Goal: Task Accomplishment & Management: Manage account settings

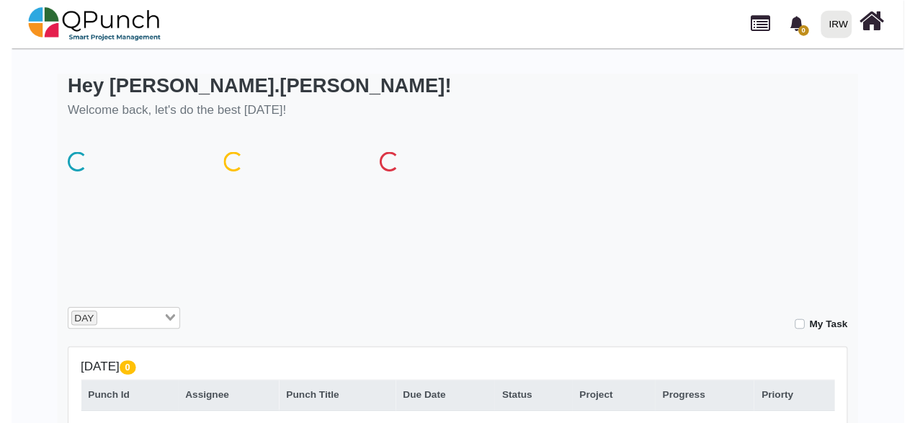
scroll to position [144, 0]
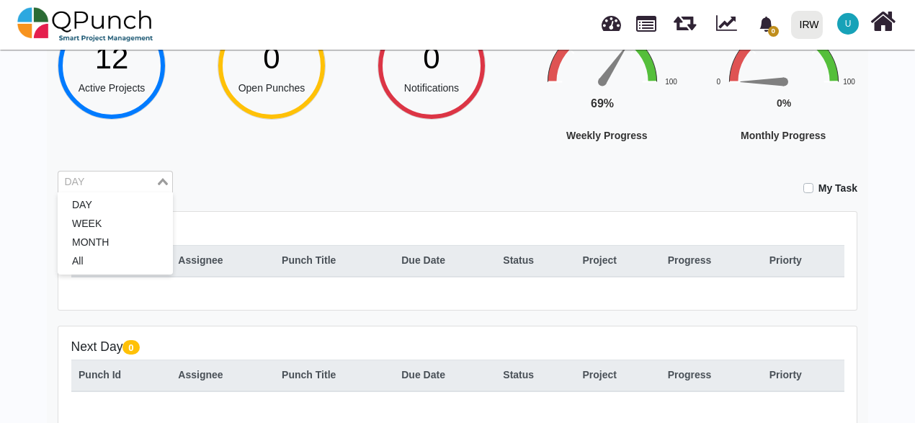
click at [125, 181] on input "Search for option" at bounding box center [107, 182] width 94 height 16
click at [106, 231] on li "WEEK" at bounding box center [115, 224] width 115 height 19
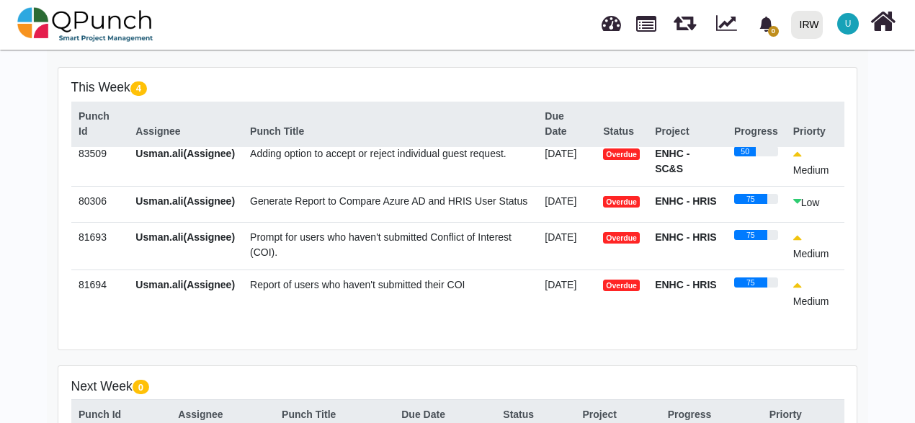
scroll to position [0, 0]
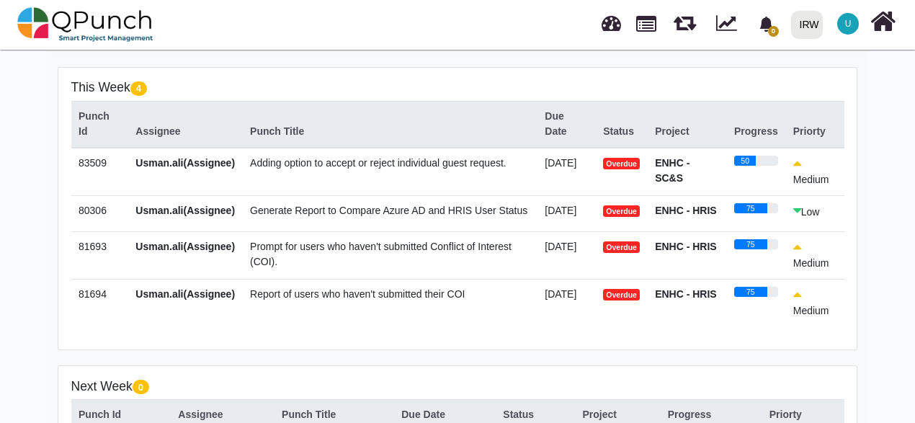
click at [315, 164] on span "Adding option to accept or reject individual guest request." at bounding box center [378, 163] width 256 height 12
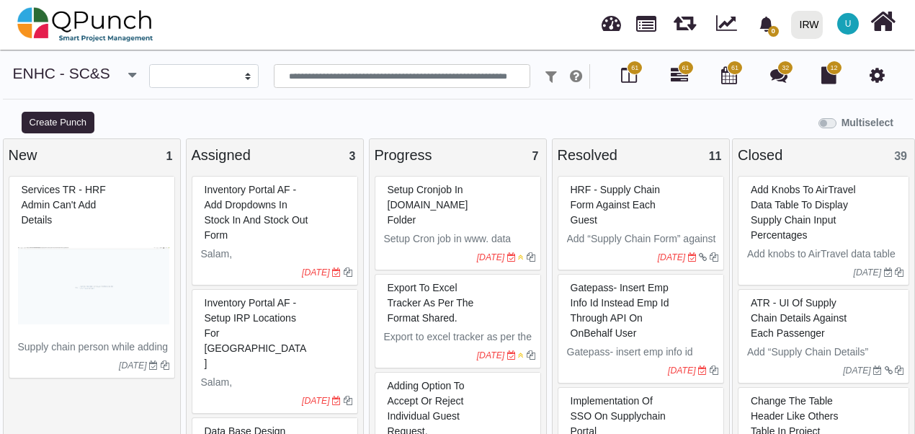
select select
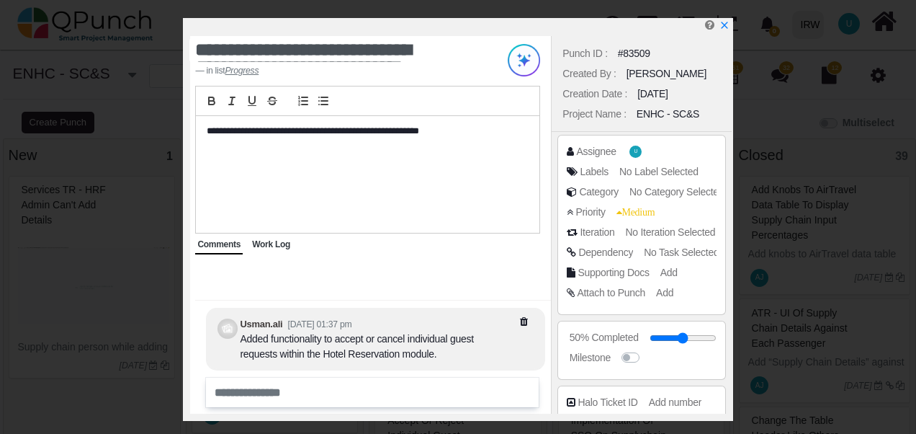
click at [265, 241] on span "Work Log" at bounding box center [271, 244] width 38 height 10
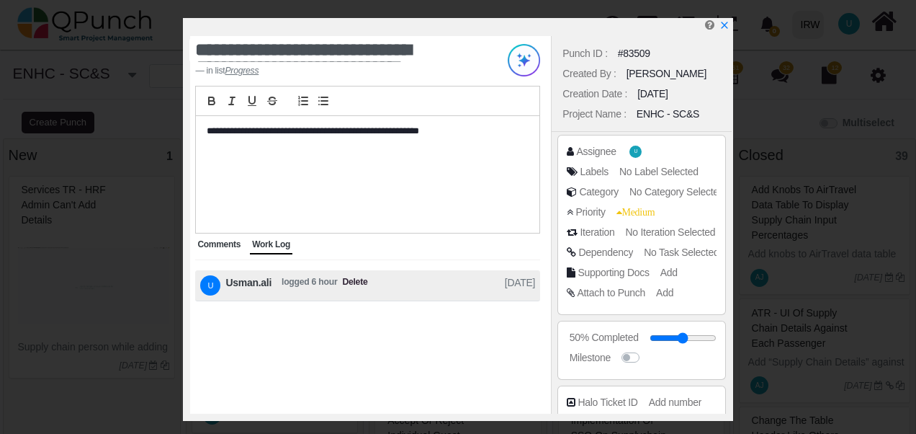
click at [202, 246] on span "Comments" at bounding box center [218, 244] width 43 height 10
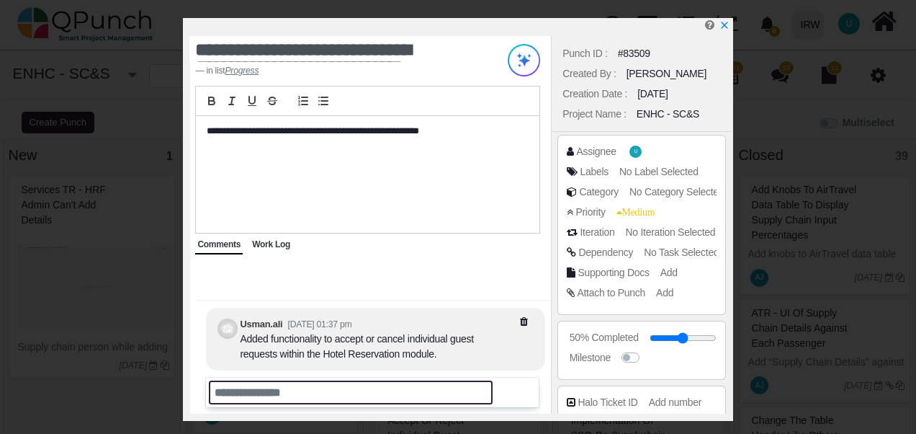
click at [259, 395] on input "text" at bounding box center [351, 392] width 284 height 24
paste input "**********"
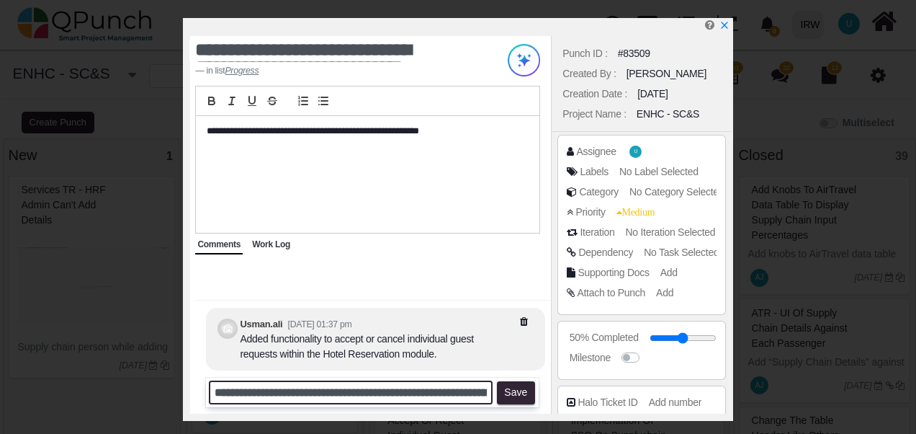
scroll to position [0, 174]
drag, startPoint x: 291, startPoint y: 391, endPoint x: 439, endPoint y: 391, distance: 148.4
click at [439, 391] on input "**********" at bounding box center [351, 392] width 284 height 24
type input "**********"
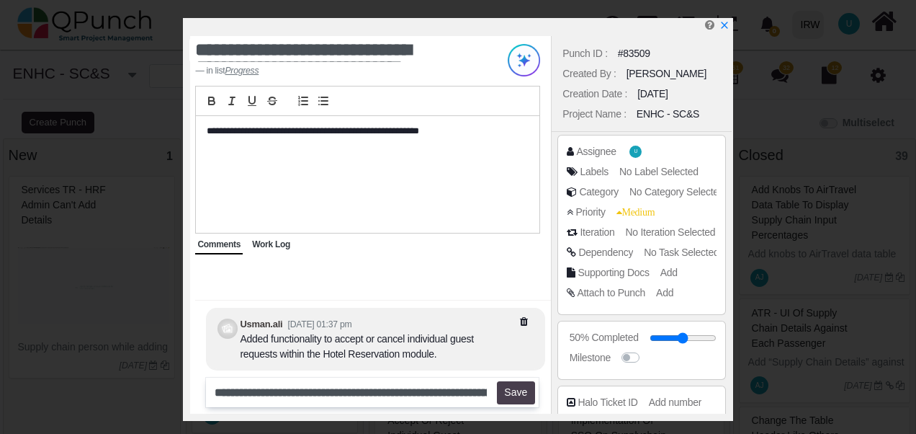
click at [521, 393] on button "Save" at bounding box center [516, 392] width 38 height 23
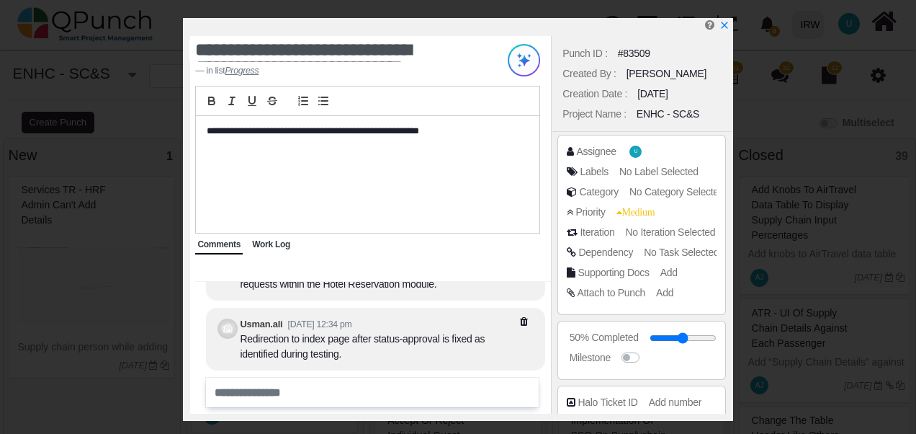
click at [274, 243] on span "Work Log" at bounding box center [271, 244] width 38 height 10
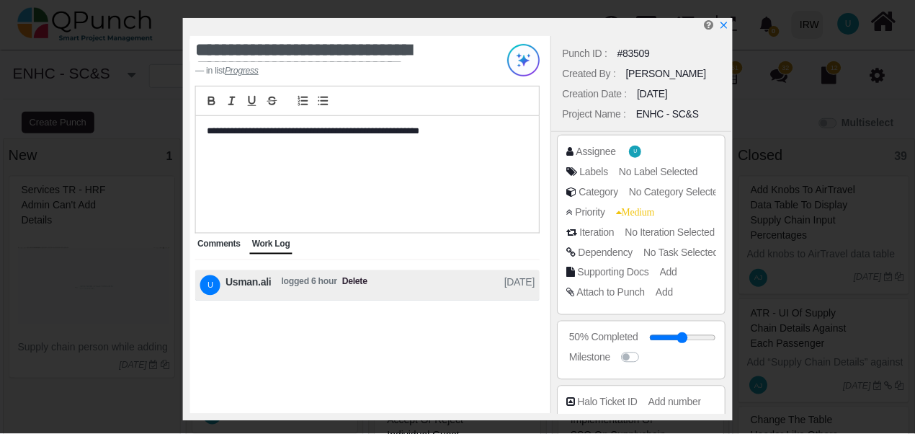
scroll to position [269, 0]
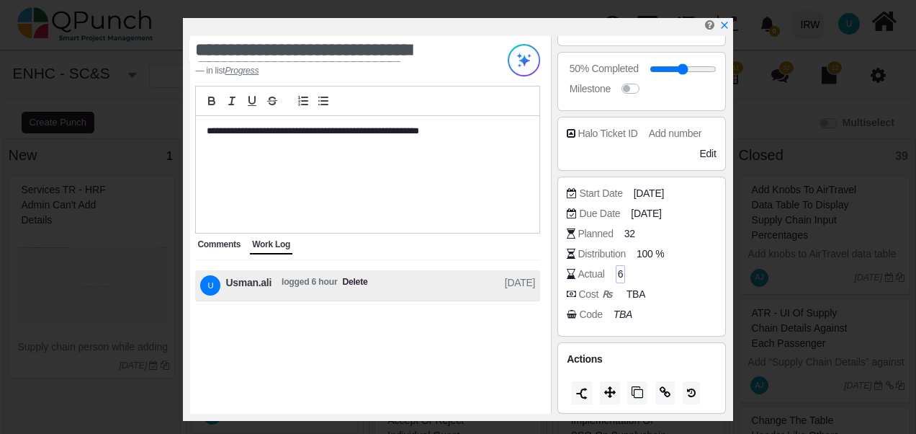
click at [619, 272] on span "6" at bounding box center [621, 273] width 6 height 15
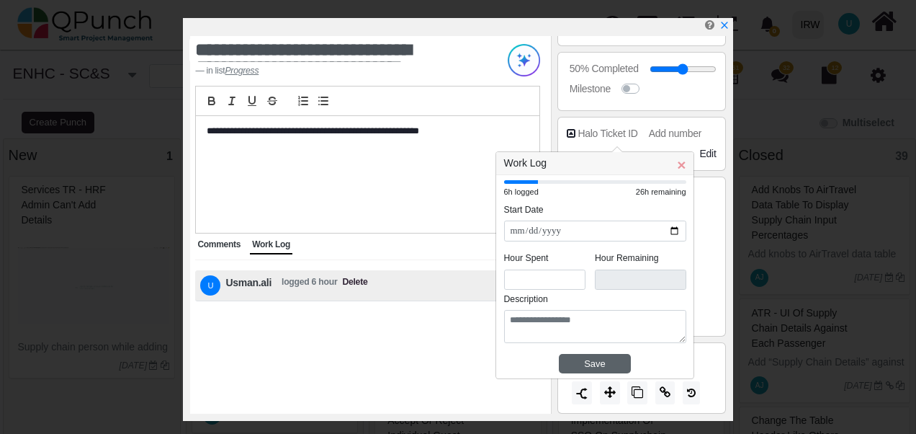
click at [590, 369] on div "Save" at bounding box center [595, 364] width 62 height 14
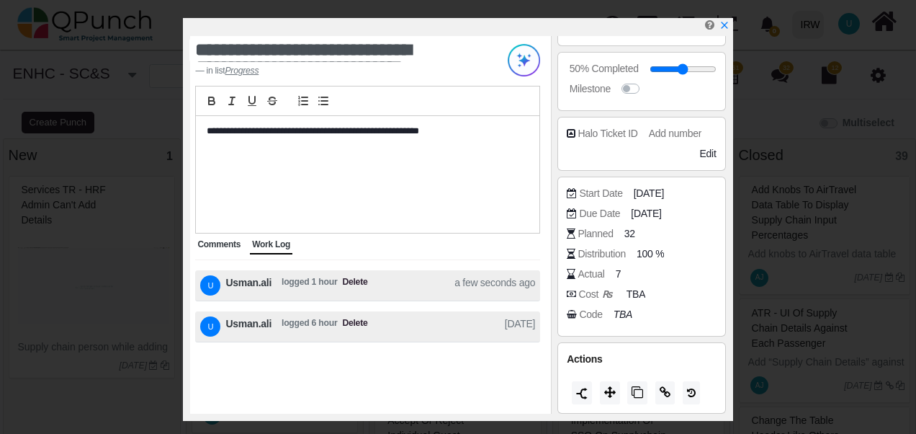
click at [212, 245] on span "Comments" at bounding box center [218, 244] width 43 height 10
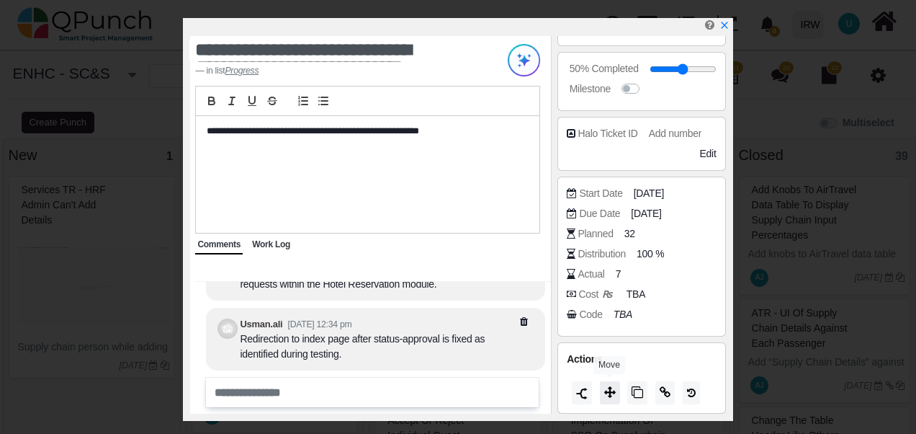
click at [607, 387] on icon at bounding box center [610, 392] width 12 height 12
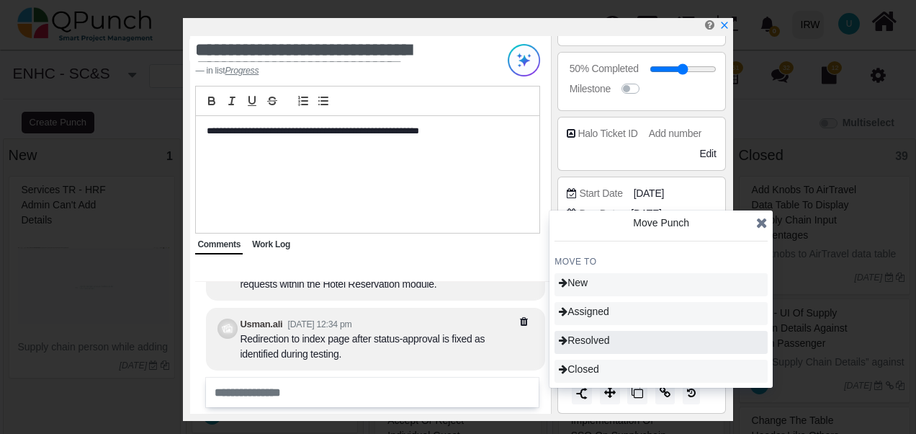
click at [589, 342] on span "Resolved" at bounding box center [584, 340] width 50 height 12
type input "**"
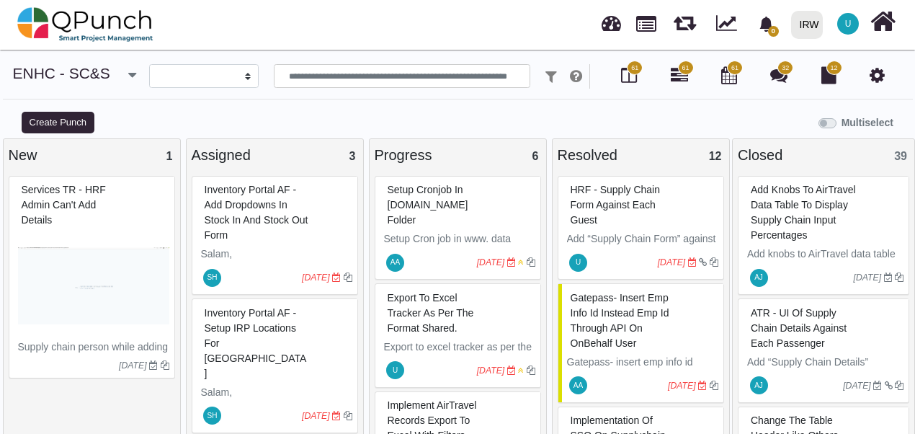
click at [439, 312] on span "Export to excel tracker as per the format shared." at bounding box center [430, 313] width 86 height 42
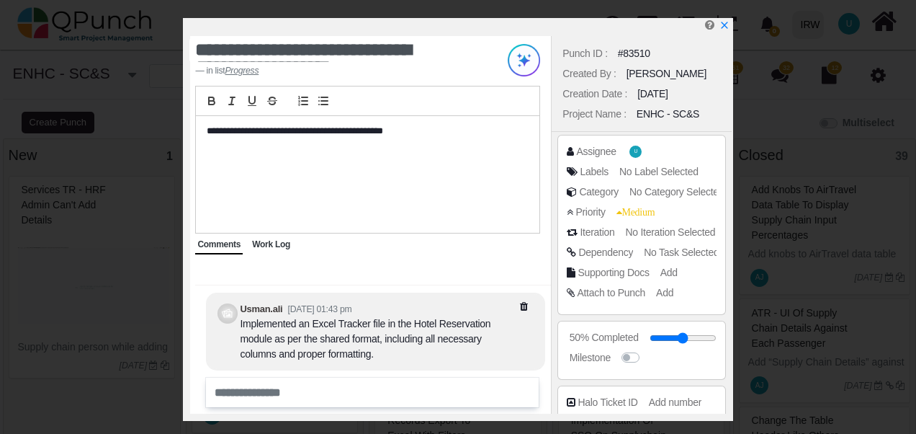
click at [272, 242] on span "Work Log" at bounding box center [271, 244] width 38 height 10
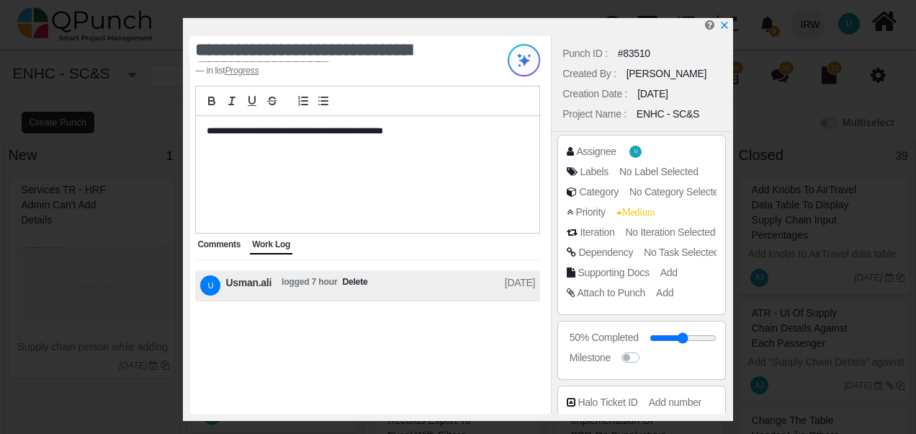
click at [209, 250] on div "Comments" at bounding box center [219, 245] width 48 height 19
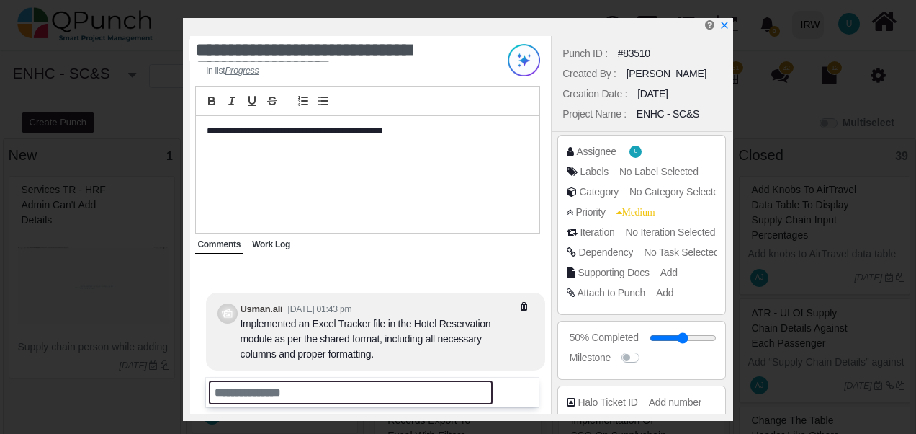
click at [347, 387] on input "text" at bounding box center [351, 392] width 284 height 24
type input "**********"
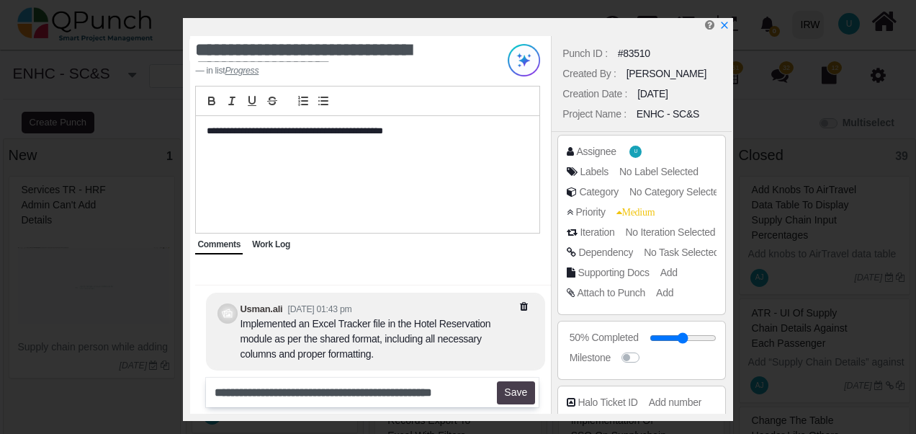
click at [511, 393] on button "Save" at bounding box center [516, 392] width 38 height 23
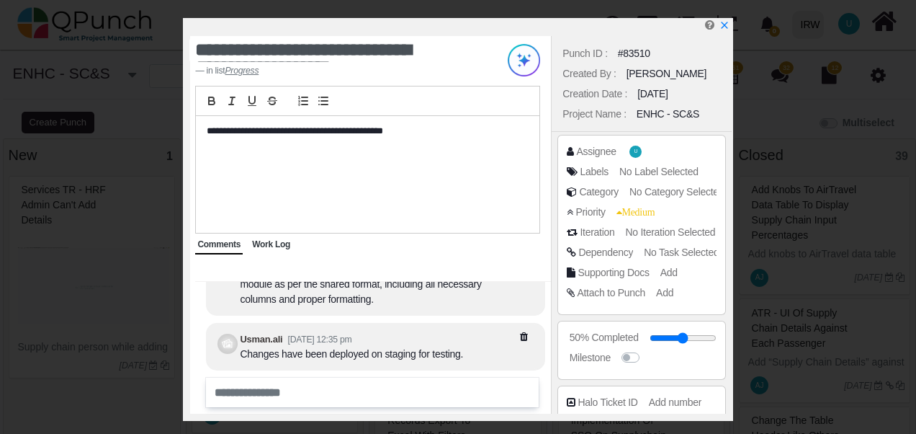
click at [277, 245] on span "Work Log" at bounding box center [271, 244] width 38 height 10
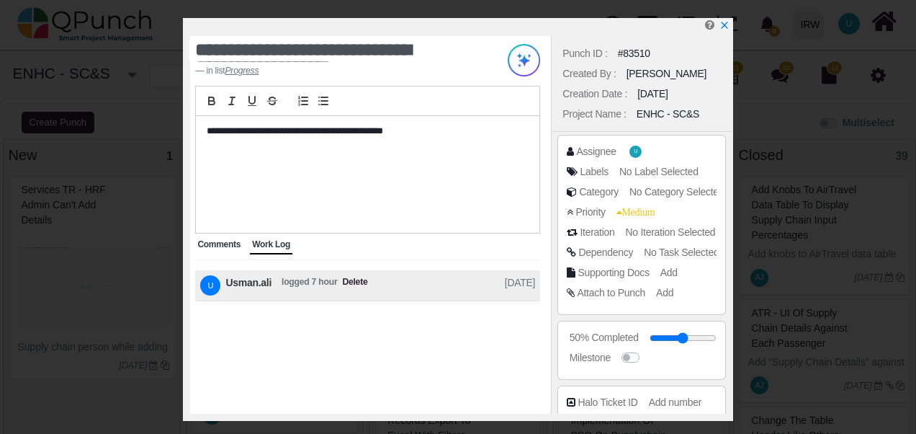
click at [230, 243] on span "Comments" at bounding box center [218, 244] width 43 height 10
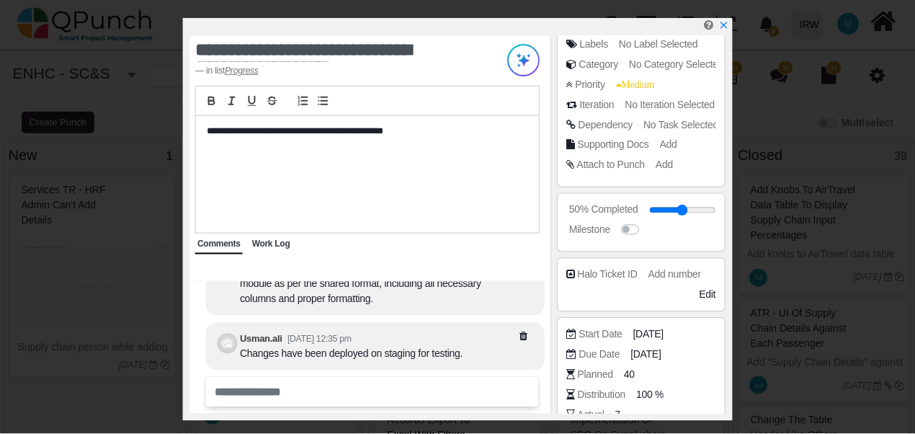
scroll to position [269, 0]
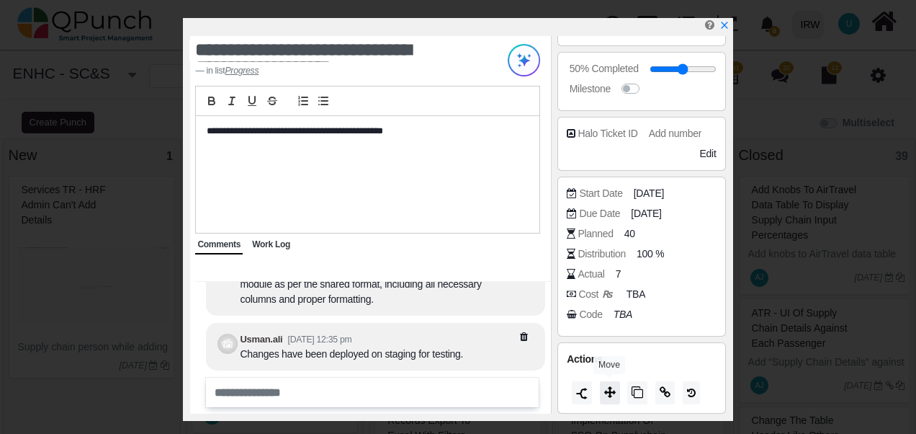
click at [617, 394] on button at bounding box center [610, 392] width 20 height 23
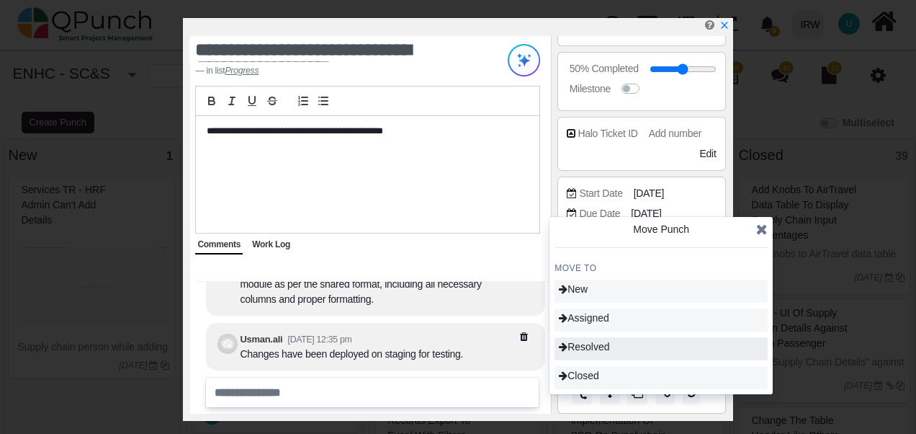
click at [606, 351] on span "Resolved" at bounding box center [584, 347] width 50 height 12
type input "**"
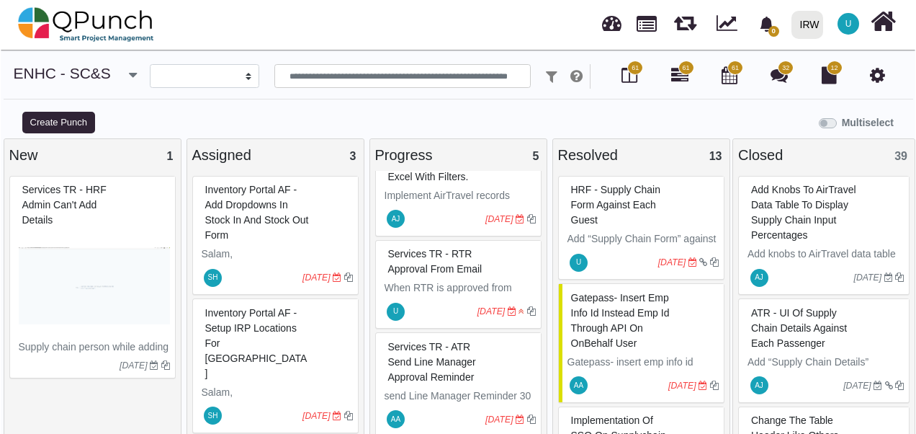
scroll to position [122, 0]
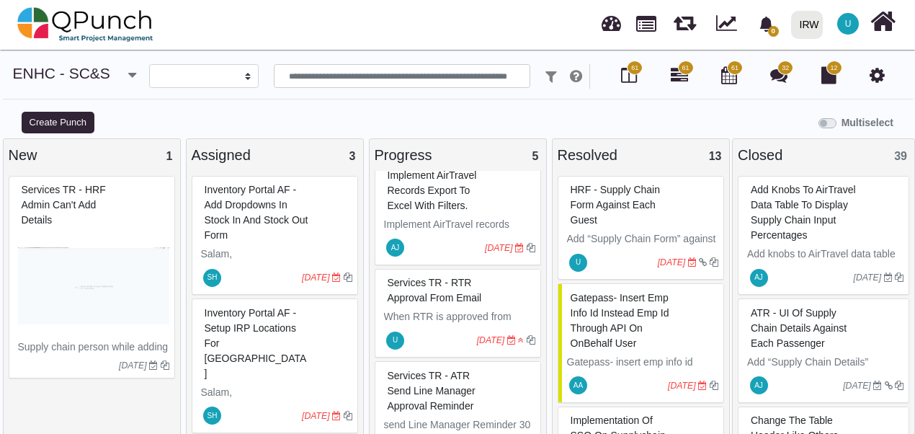
click at [429, 283] on span "Services TR - RTR approval from Email" at bounding box center [434, 290] width 94 height 27
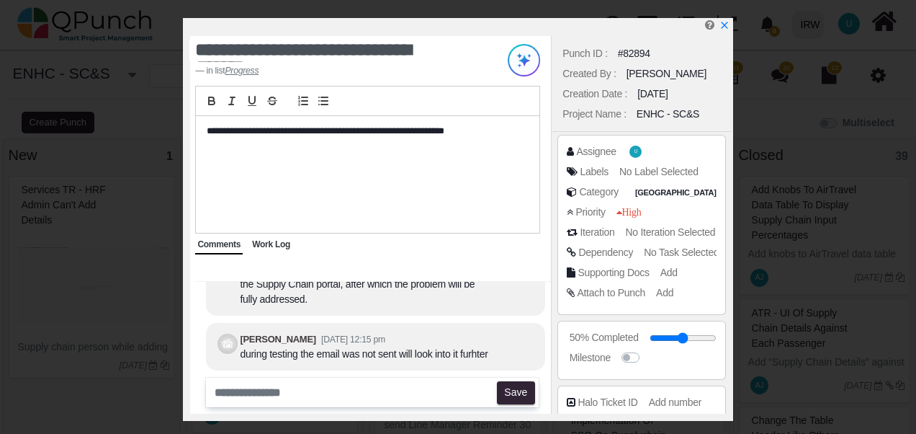
click at [254, 392] on input "text" at bounding box center [351, 392] width 284 height 24
click at [277, 244] on span "Work Log" at bounding box center [271, 244] width 38 height 10
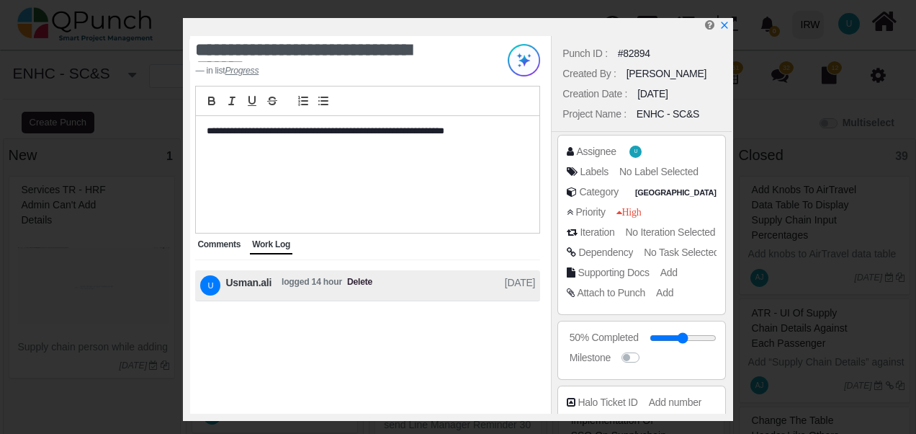
click at [209, 248] on span "Comments" at bounding box center [218, 244] width 43 height 10
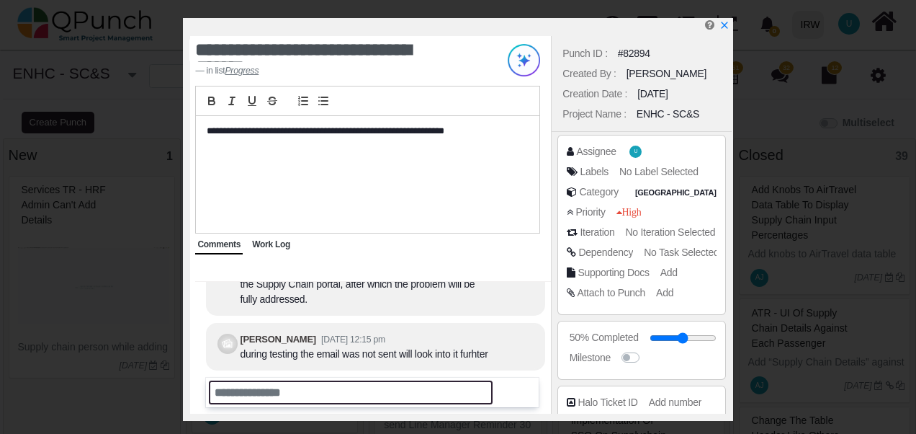
click at [262, 389] on input "text" at bounding box center [351, 392] width 284 height 24
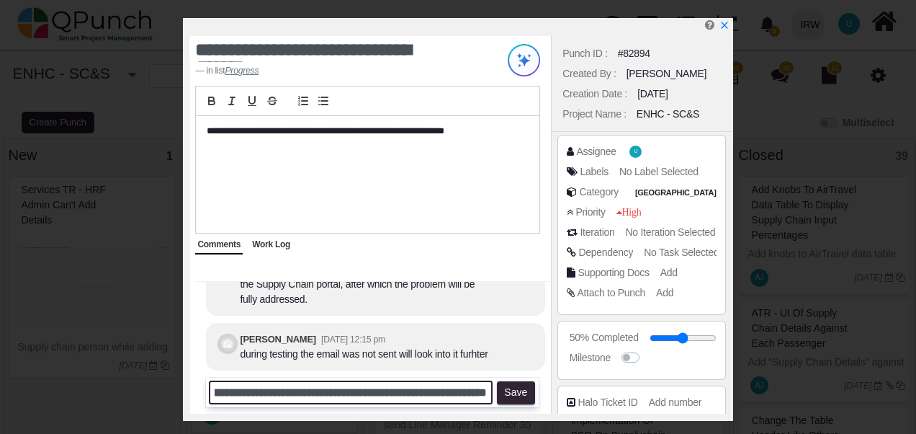
scroll to position [0, 344]
type input "**********"
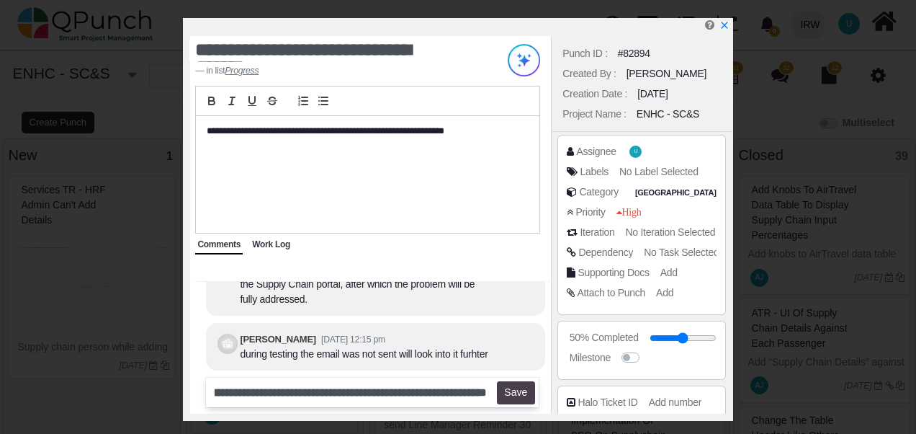
click at [520, 392] on button "Save" at bounding box center [516, 392] width 38 height 23
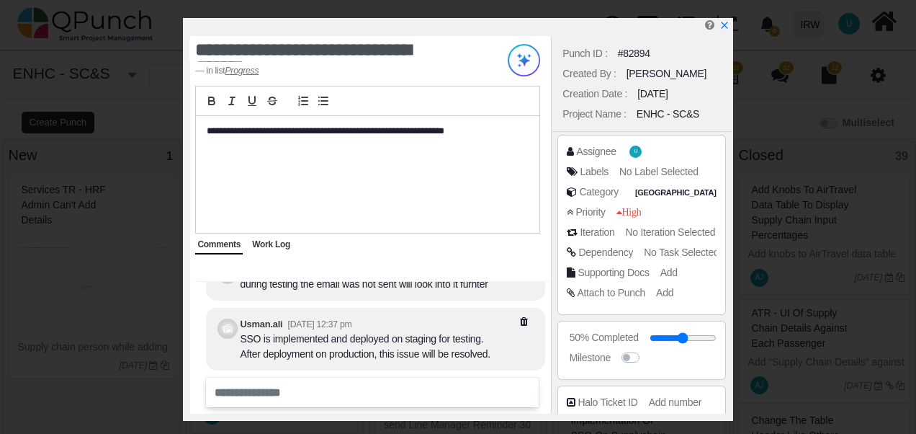
click at [268, 246] on span "Work Log" at bounding box center [271, 244] width 38 height 10
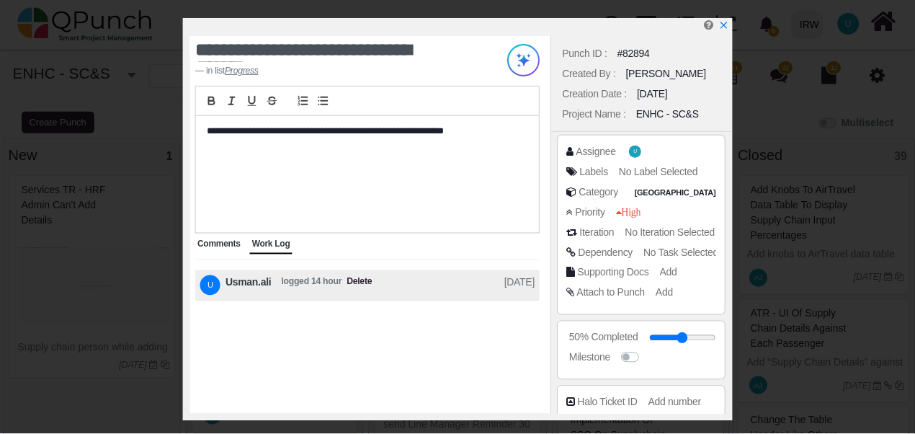
scroll to position [269, 0]
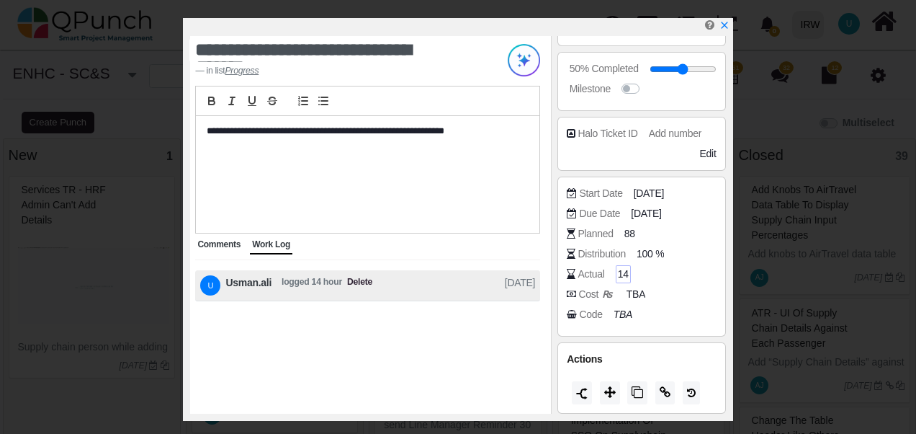
click at [621, 275] on span "14" at bounding box center [623, 273] width 11 height 15
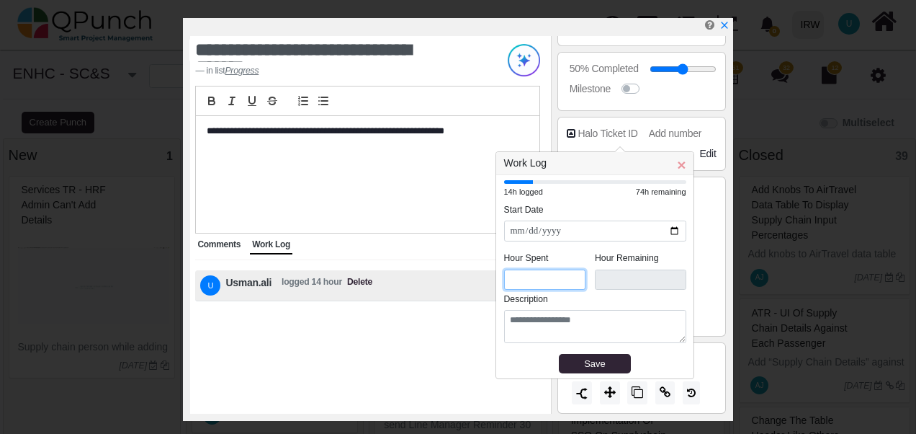
drag, startPoint x: 519, startPoint y: 279, endPoint x: 501, endPoint y: 277, distance: 18.1
click at [501, 277] on div "**********" at bounding box center [594, 276] width 197 height 203
type input "*"
type input "****"
type input "*"
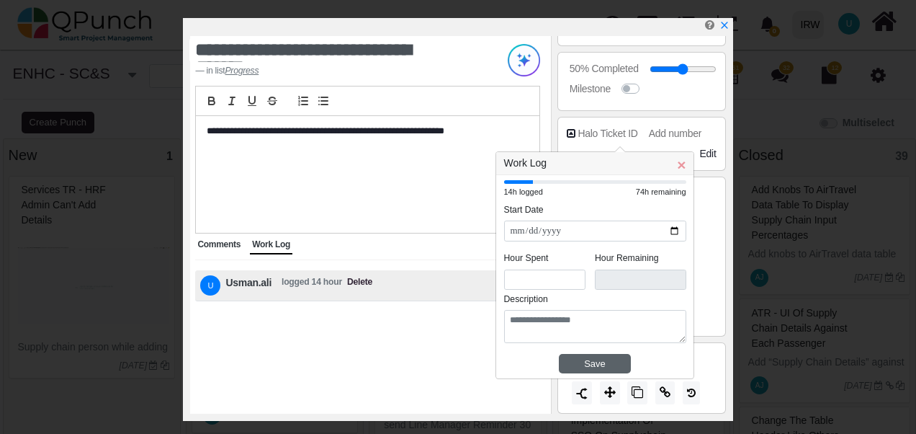
click at [568, 363] on div "Save" at bounding box center [595, 364] width 62 height 14
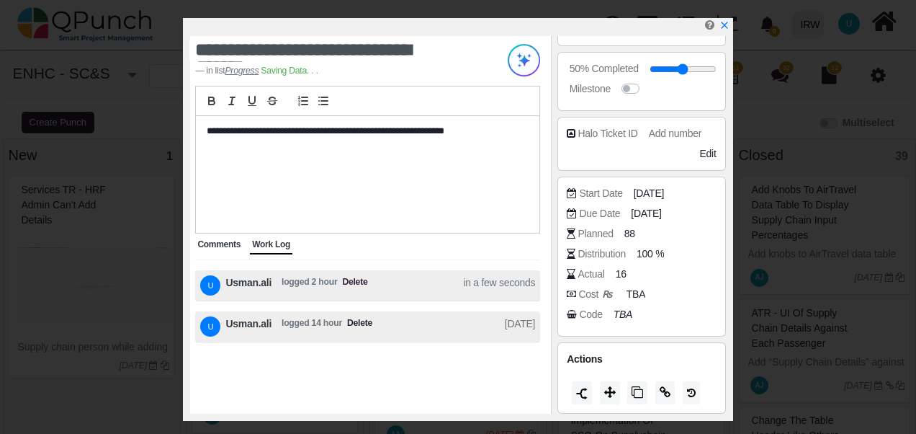
click at [208, 244] on span "Comments" at bounding box center [218, 244] width 43 height 10
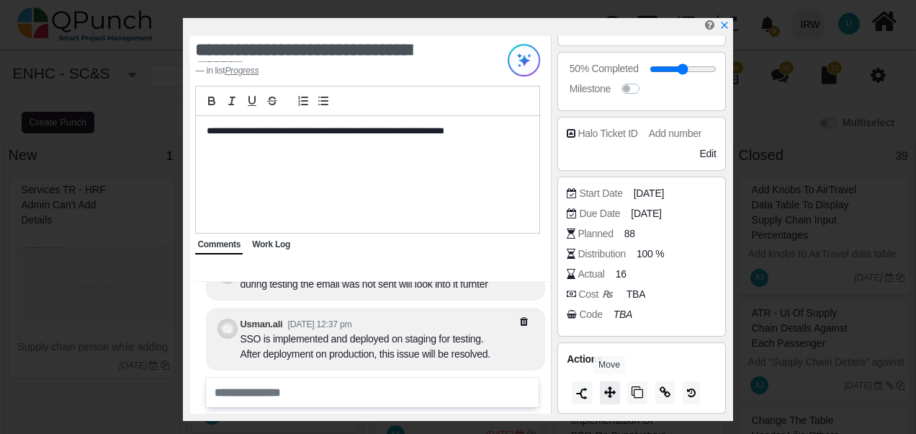
click at [614, 392] on icon at bounding box center [610, 392] width 12 height 12
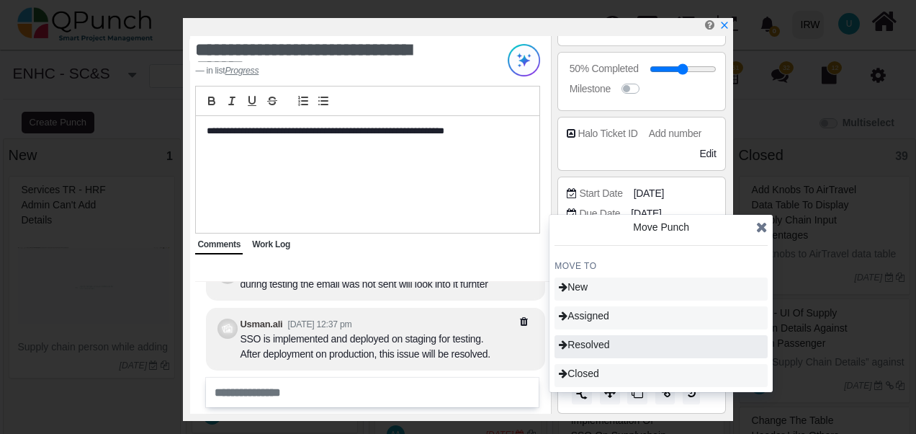
click at [609, 346] on span "Resolved" at bounding box center [584, 344] width 50 height 12
type input "**"
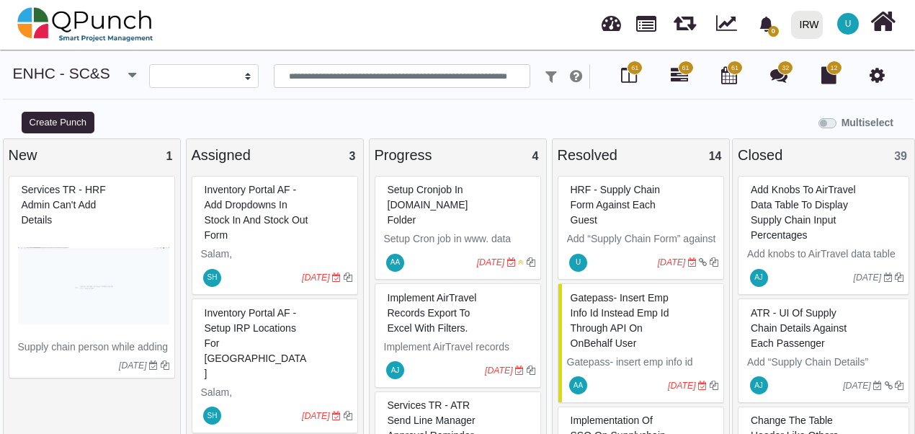
click at [611, 207] on span "HRF - Supply chain form against each guest" at bounding box center [615, 205] width 90 height 42
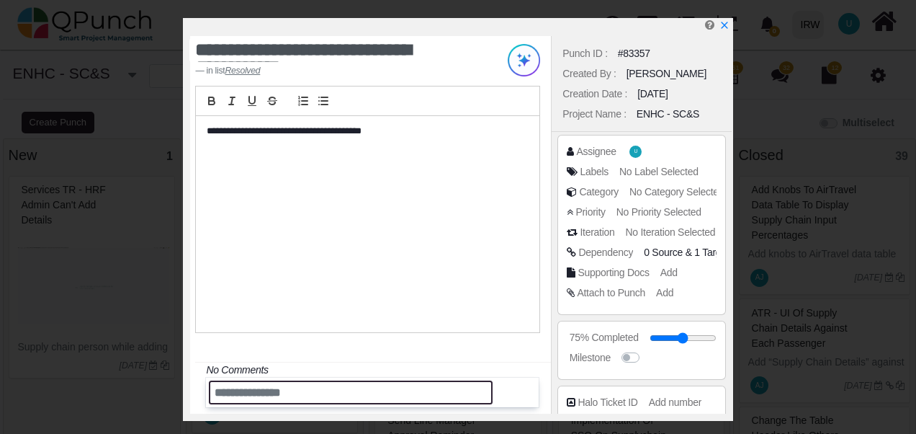
click at [269, 393] on input "text" at bounding box center [351, 392] width 284 height 24
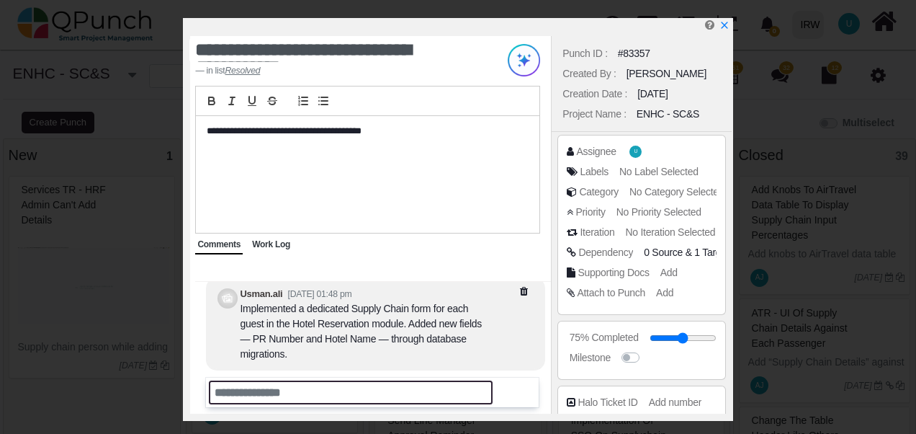
click at [246, 393] on input "text" at bounding box center [351, 392] width 284 height 24
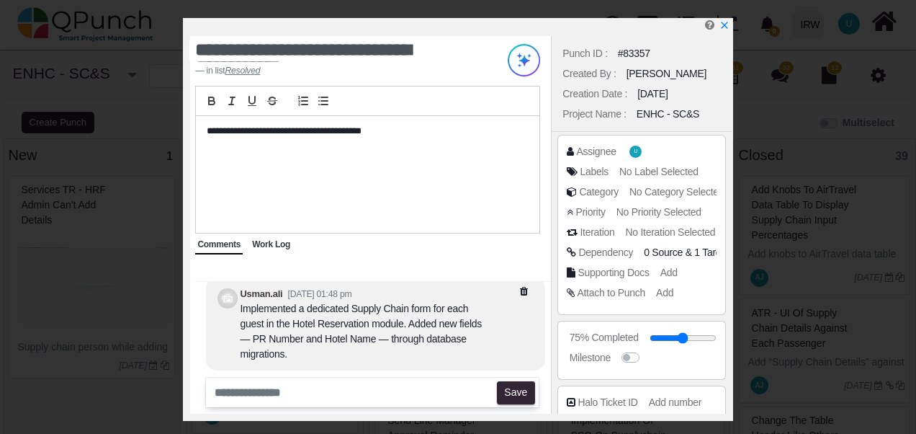
click at [271, 246] on span "Work Log" at bounding box center [271, 244] width 38 height 10
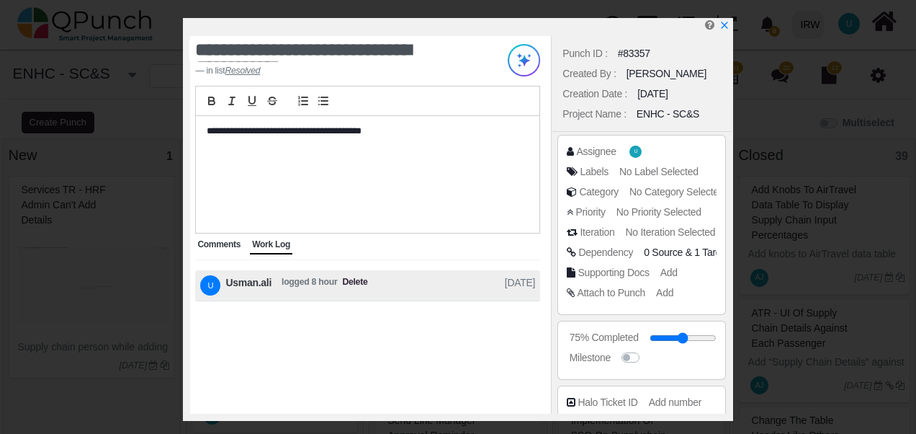
click at [207, 246] on span "Comments" at bounding box center [218, 244] width 43 height 10
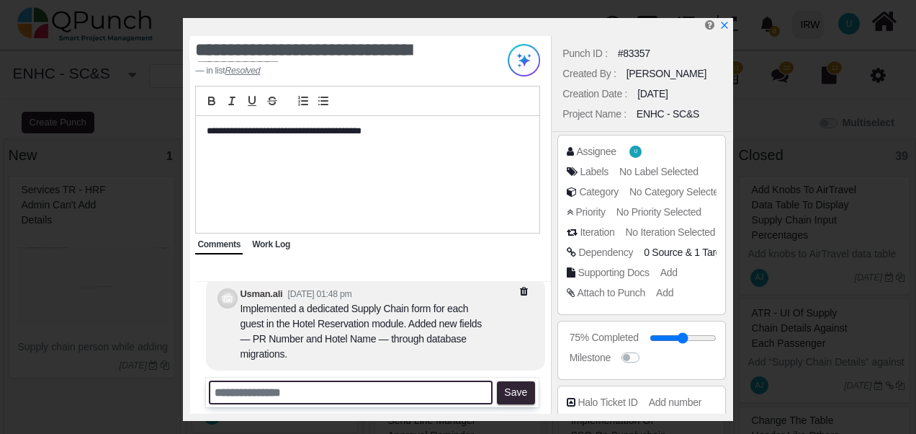
click at [356, 397] on input "text" at bounding box center [351, 392] width 284 height 24
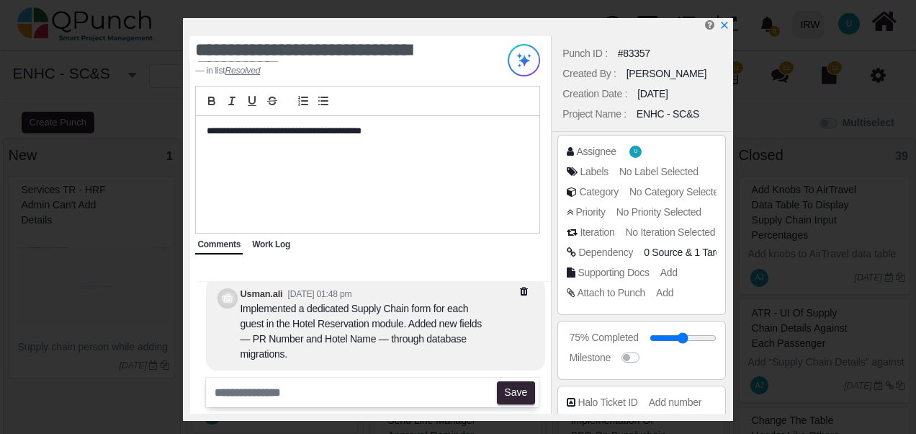
click at [271, 251] on div "Work Log" at bounding box center [271, 245] width 42 height 19
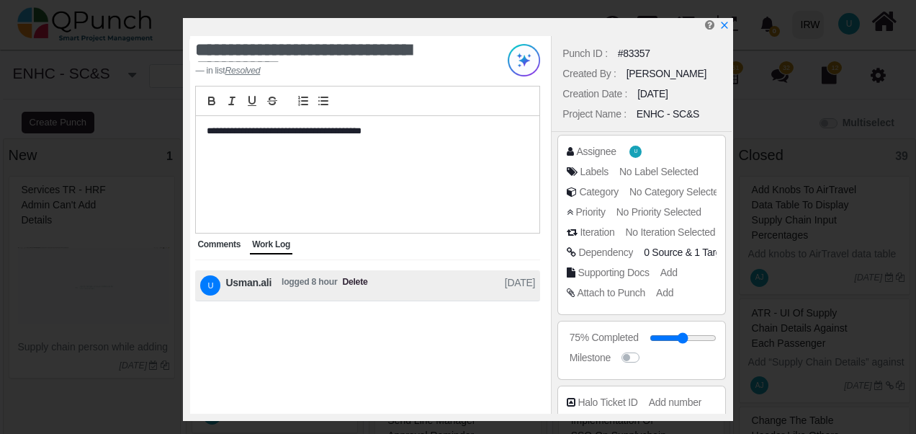
click at [220, 244] on span "Comments" at bounding box center [218, 244] width 43 height 10
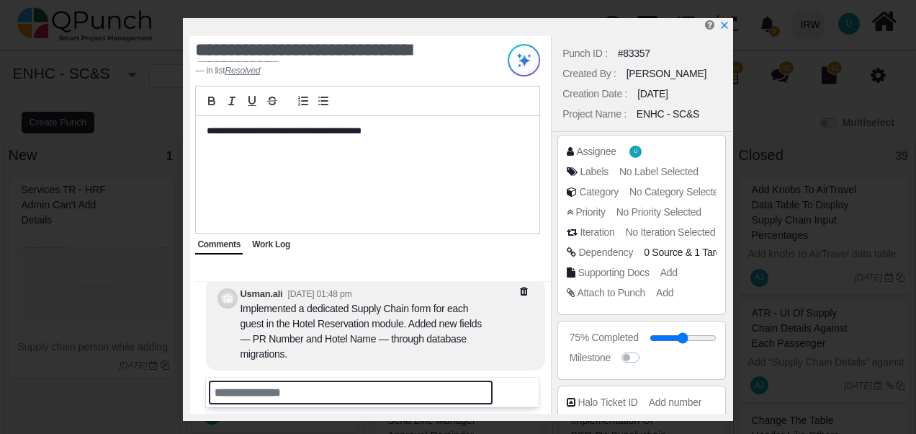
click at [300, 390] on input "text" at bounding box center [351, 392] width 284 height 24
type input "**********"
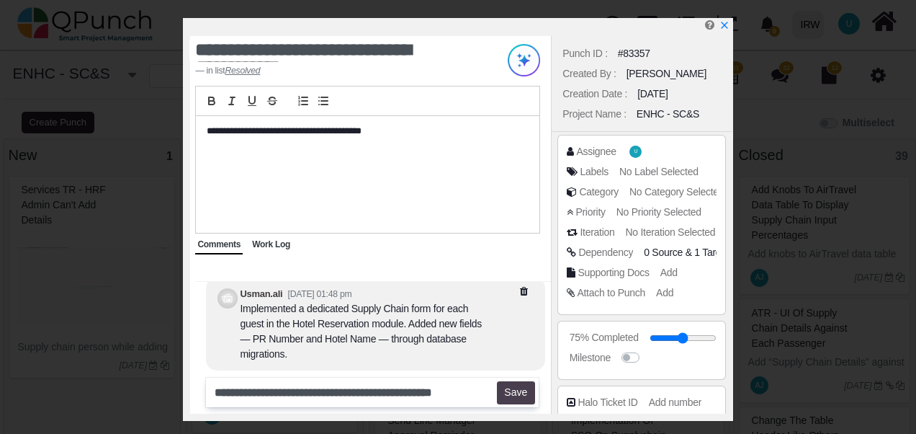
click at [514, 398] on button "Save" at bounding box center [516, 392] width 38 height 23
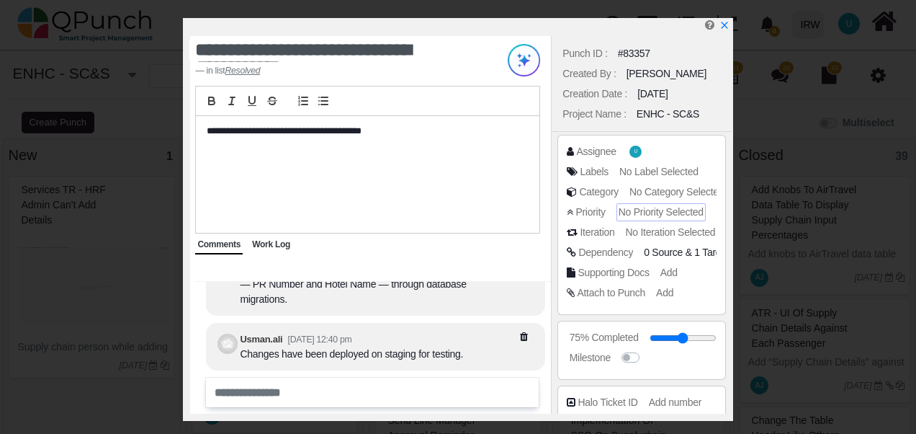
click at [645, 212] on span "No Priority Selected" at bounding box center [661, 212] width 85 height 12
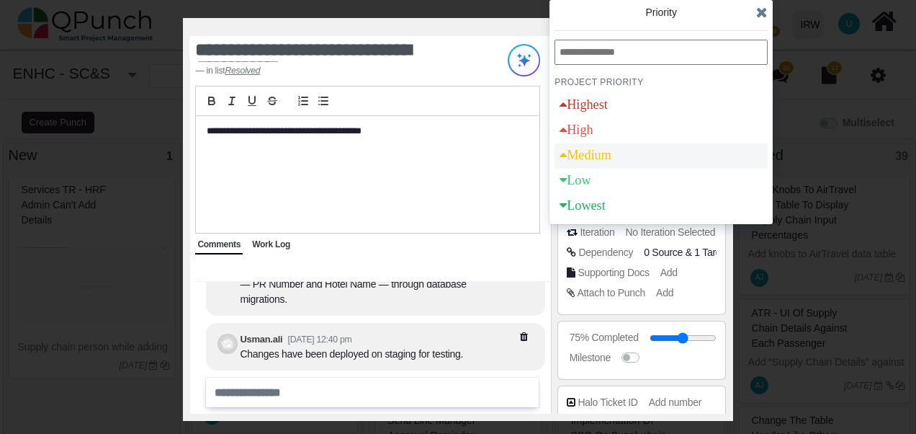
click at [604, 165] on div "Medium" at bounding box center [586, 155] width 62 height 25
click at [763, 13] on icon at bounding box center [762, 12] width 12 height 14
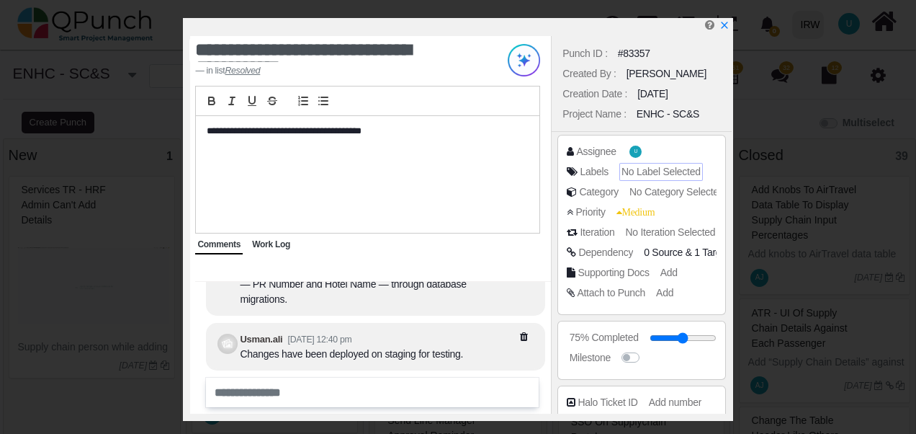
click at [637, 167] on span "No Label Selected" at bounding box center [661, 172] width 79 height 12
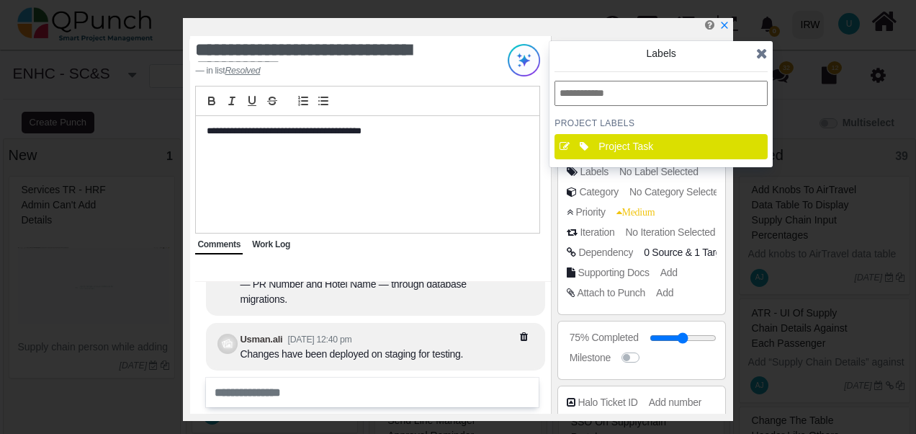
click at [767, 56] on icon at bounding box center [762, 53] width 12 height 14
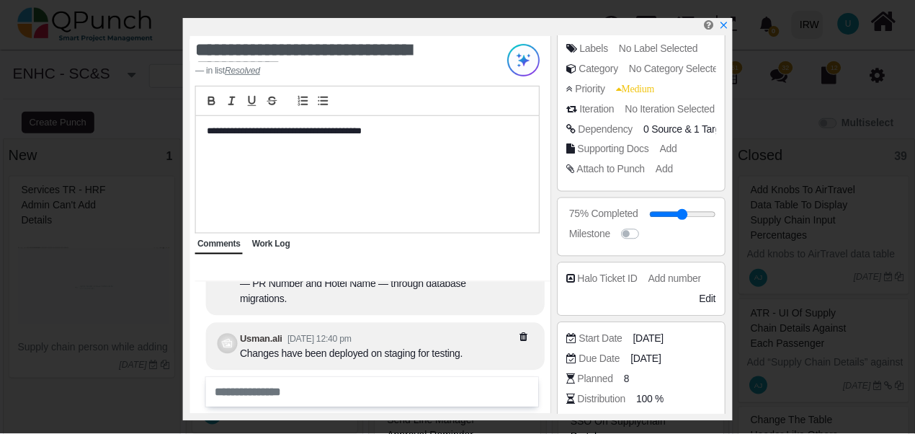
scroll to position [269, 0]
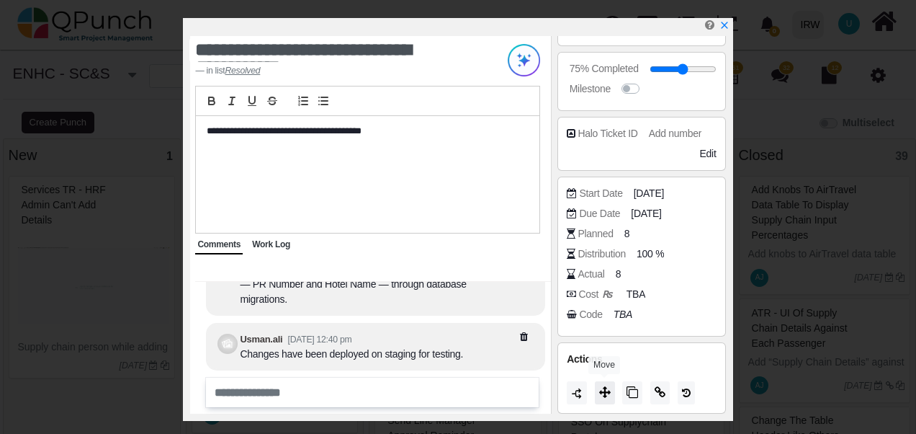
click at [606, 398] on button at bounding box center [605, 392] width 20 height 23
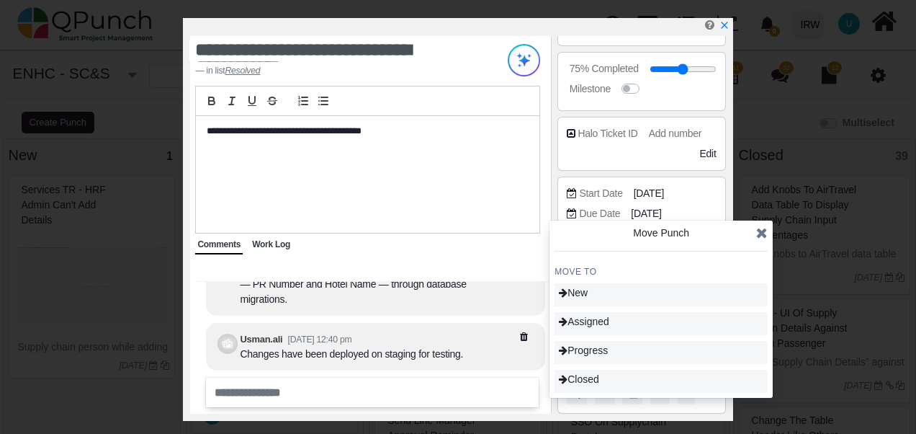
click at [763, 235] on icon at bounding box center [762, 232] width 12 height 14
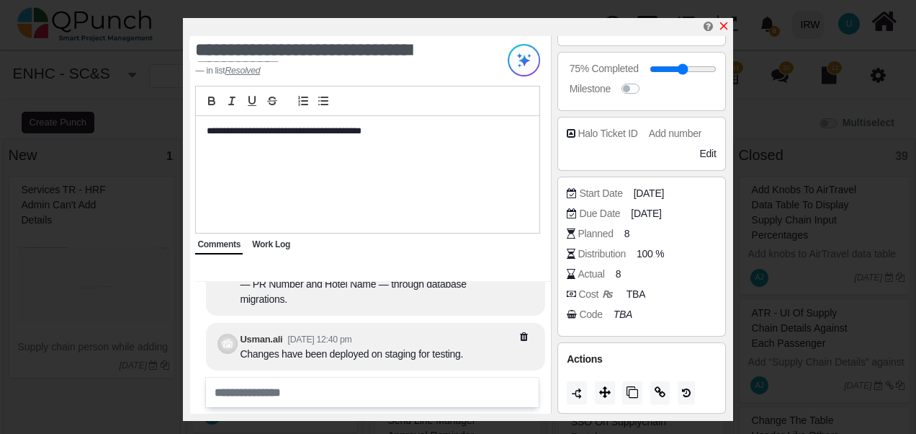
click at [725, 29] on icon "x" at bounding box center [723, 26] width 8 height 8
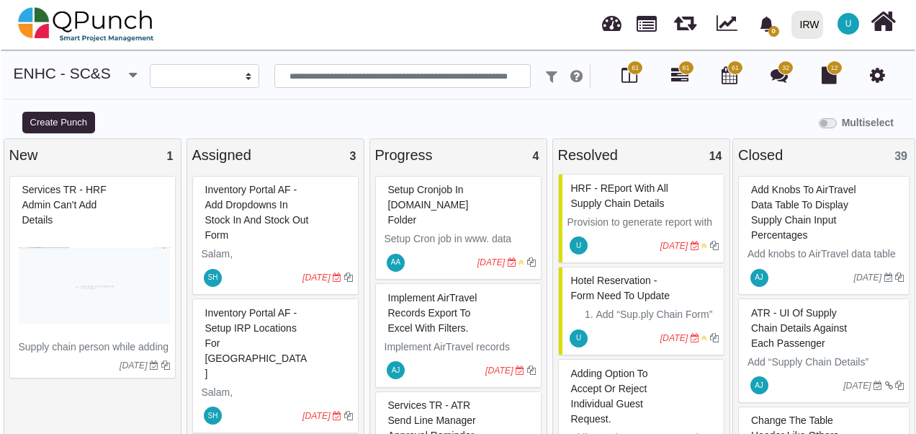
scroll to position [1080, 0]
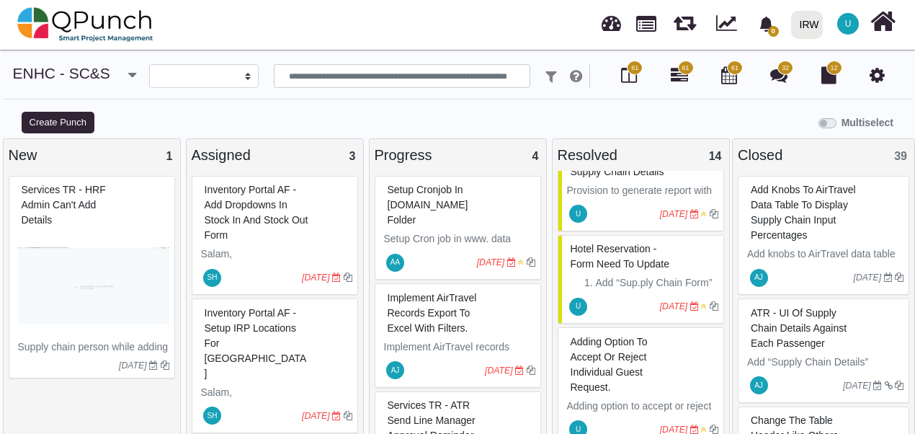
click at [622, 269] on span "Hotel Reservation - form need to update" at bounding box center [619, 256] width 99 height 27
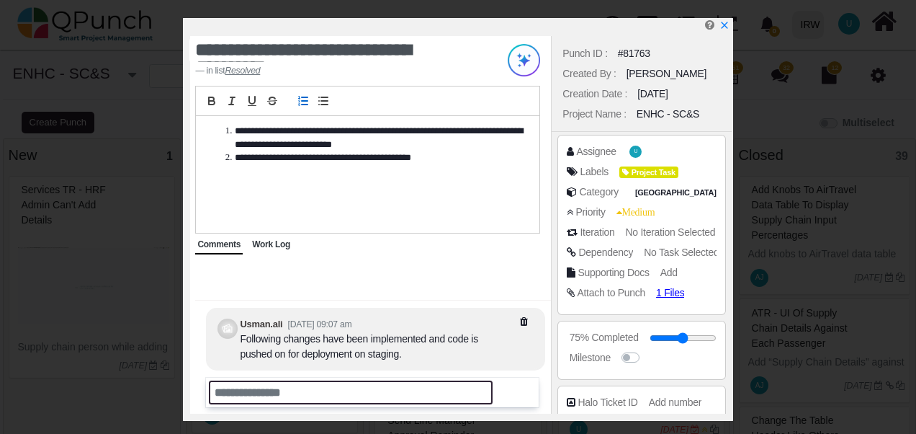
click at [281, 395] on input "text" at bounding box center [351, 392] width 284 height 24
click at [268, 393] on input "text" at bounding box center [351, 392] width 284 height 24
paste input "**********"
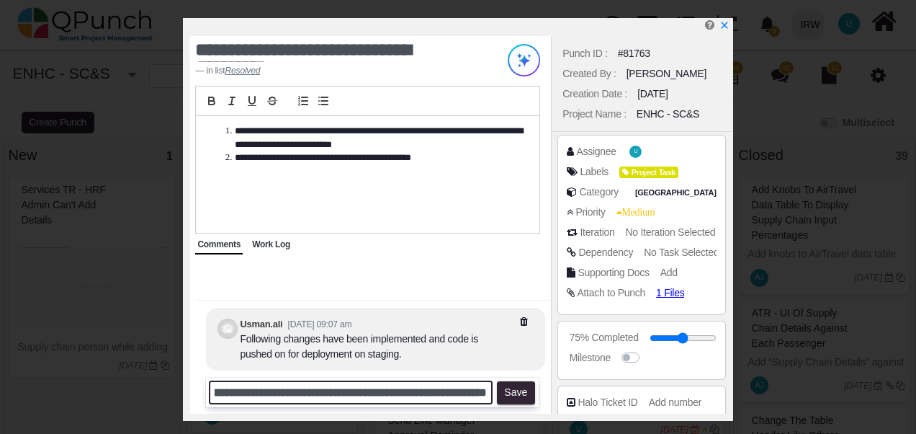
scroll to position [0, 241]
type input "**********"
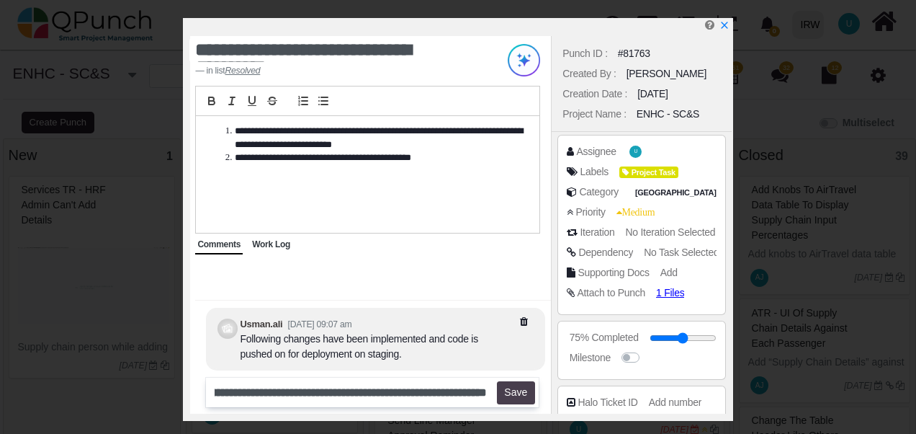
click at [529, 400] on button "Save" at bounding box center [516, 392] width 38 height 23
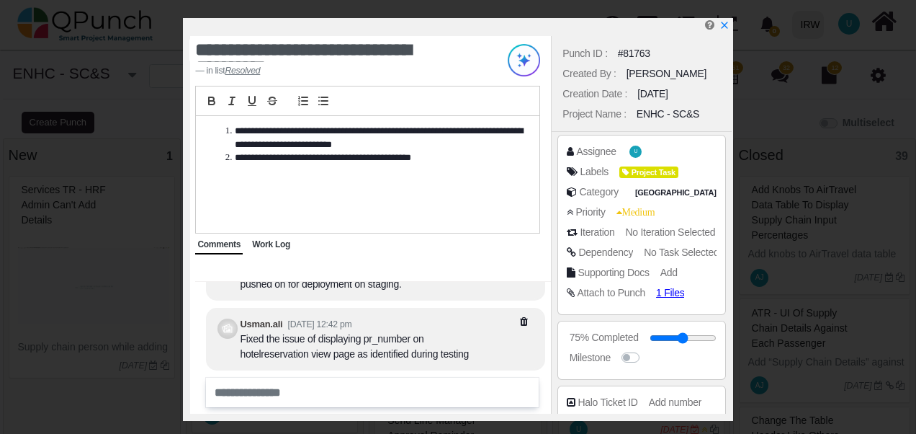
click at [279, 244] on span "Work Log" at bounding box center [271, 244] width 38 height 10
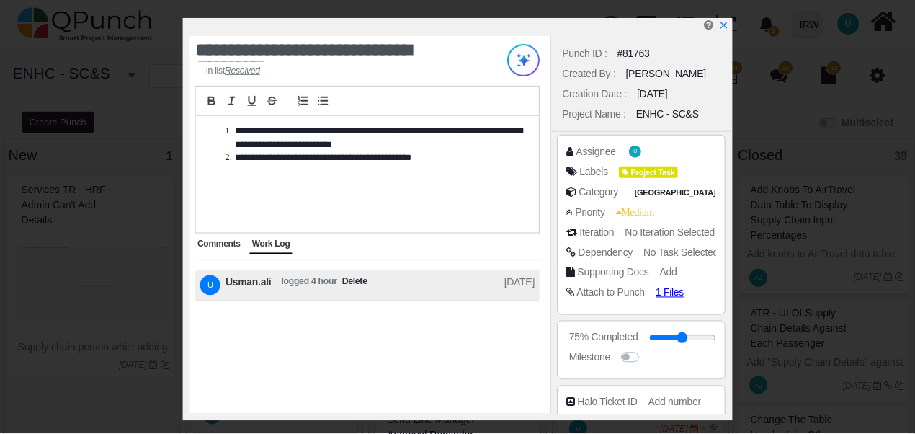
scroll to position [269, 0]
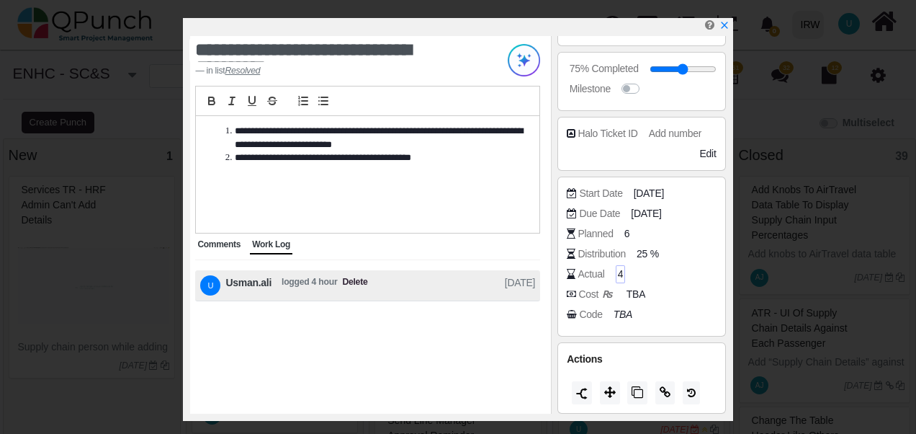
click at [619, 273] on span "4" at bounding box center [621, 273] width 6 height 15
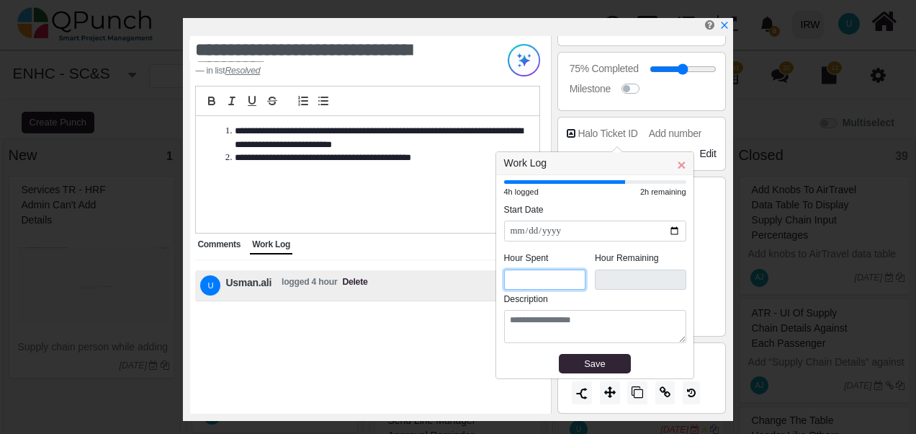
drag, startPoint x: 521, startPoint y: 275, endPoint x: 494, endPoint y: 284, distance: 28.7
click at [494, 284] on body "**********" at bounding box center [458, 224] width 916 height 449
click at [508, 282] on input "*" at bounding box center [545, 279] width 82 height 21
type input "*"
type input "***"
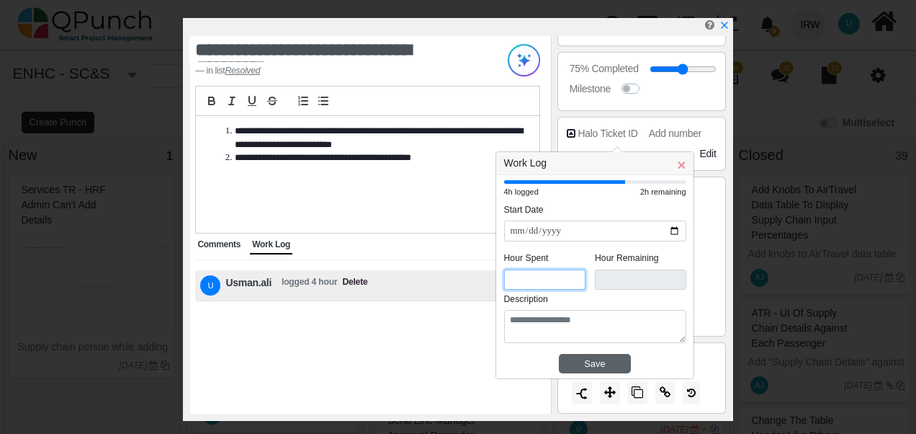
type input "***"
drag, startPoint x: 573, startPoint y: 366, endPoint x: 538, endPoint y: 359, distance: 36.0
click at [574, 366] on div "Save" at bounding box center [595, 364] width 62 height 14
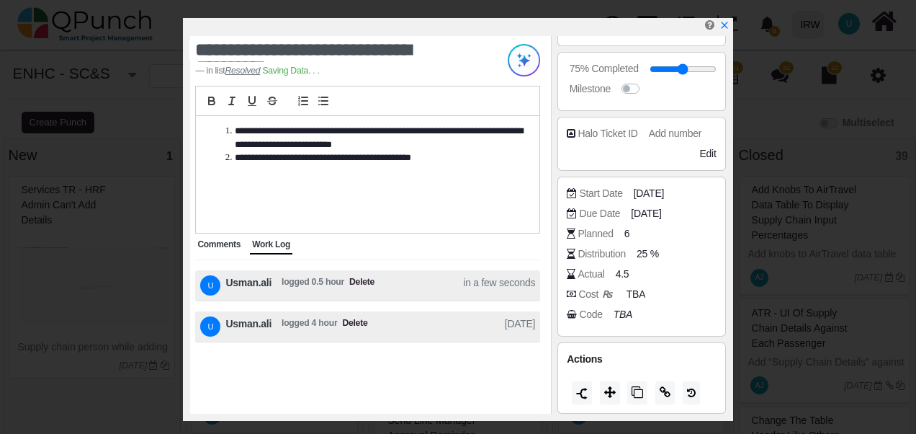
click at [227, 249] on span "Comments" at bounding box center [218, 244] width 43 height 10
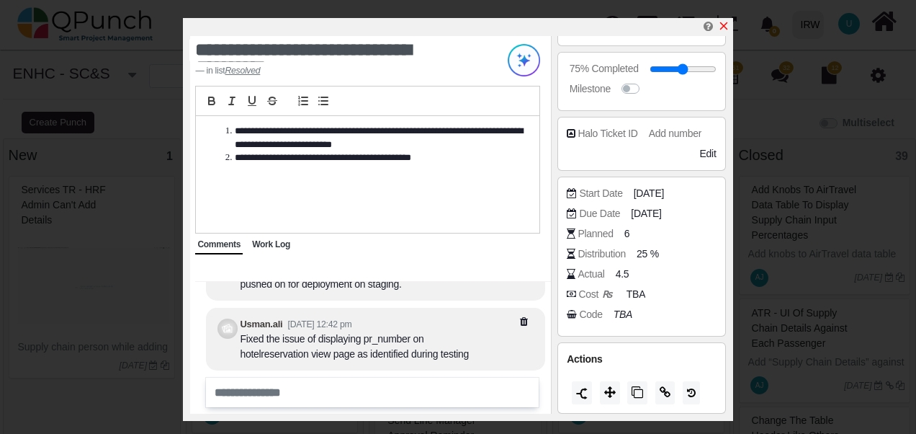
click at [727, 27] on icon "x" at bounding box center [724, 26] width 12 height 12
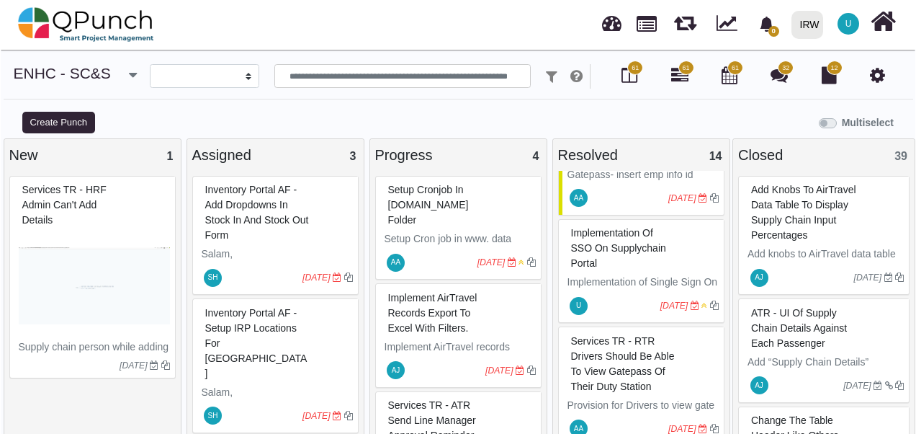
scroll to position [216, 0]
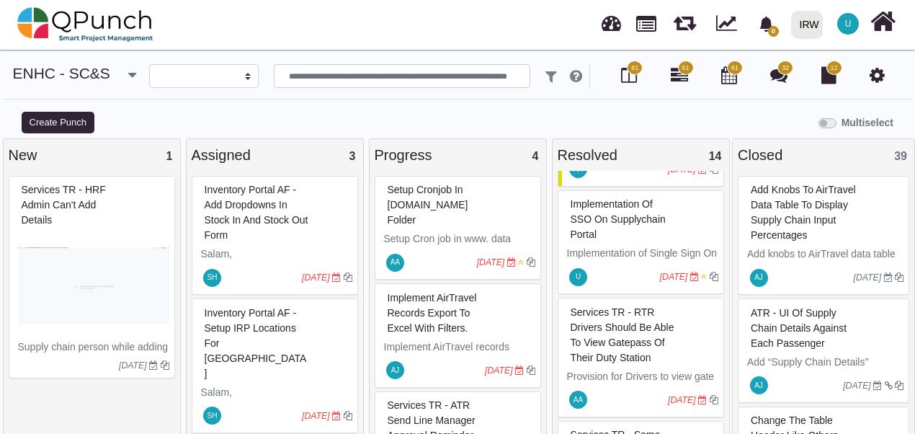
click at [593, 215] on span "Implementation of SSO on supplychain portal" at bounding box center [617, 219] width 95 height 42
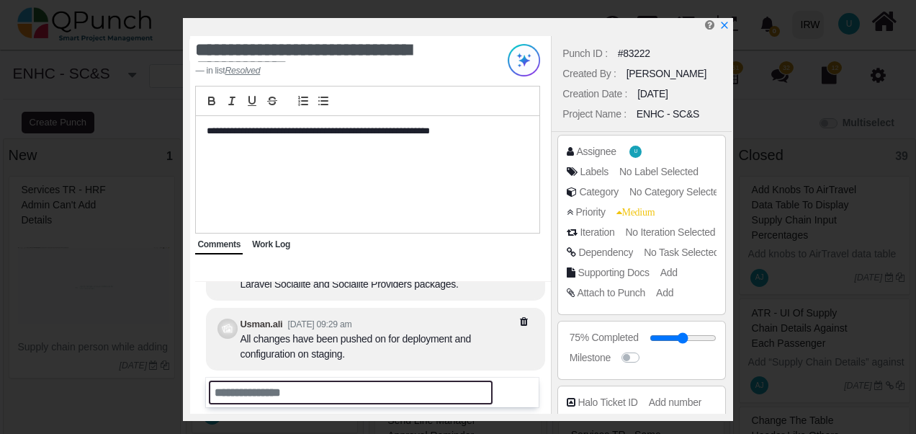
click at [280, 392] on input "text" at bounding box center [351, 392] width 284 height 24
type input "**********"
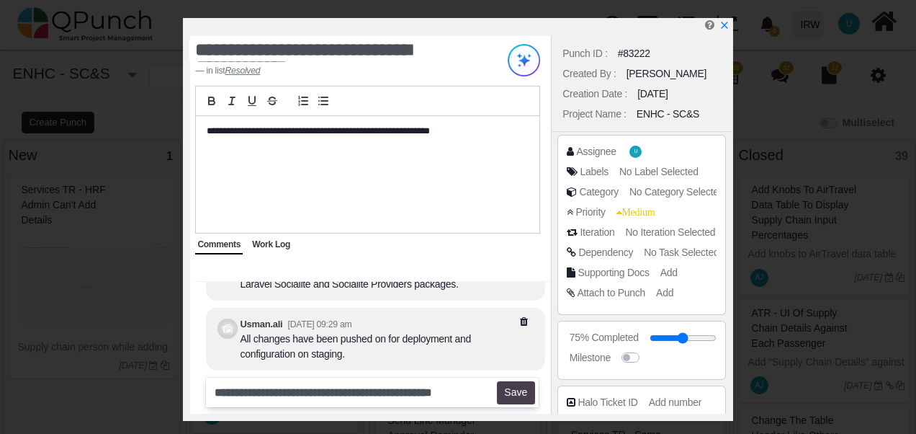
click at [510, 398] on button "Save" at bounding box center [516, 392] width 38 height 23
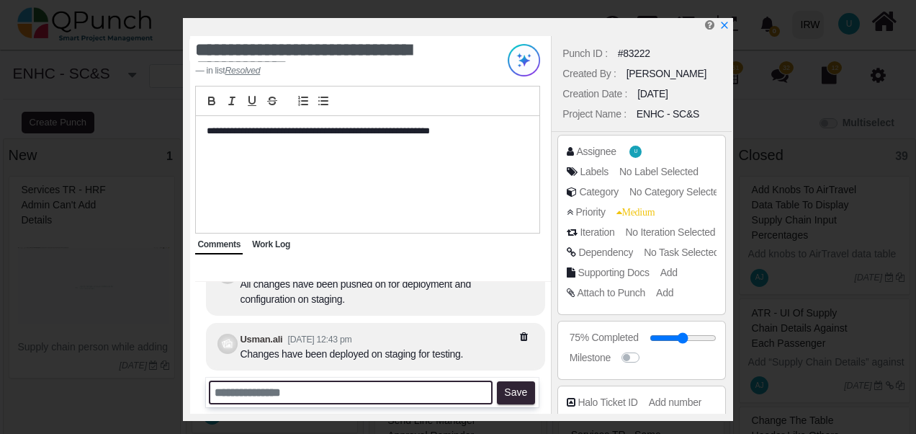
click at [271, 391] on input "text" at bounding box center [351, 392] width 284 height 24
type input "**********"
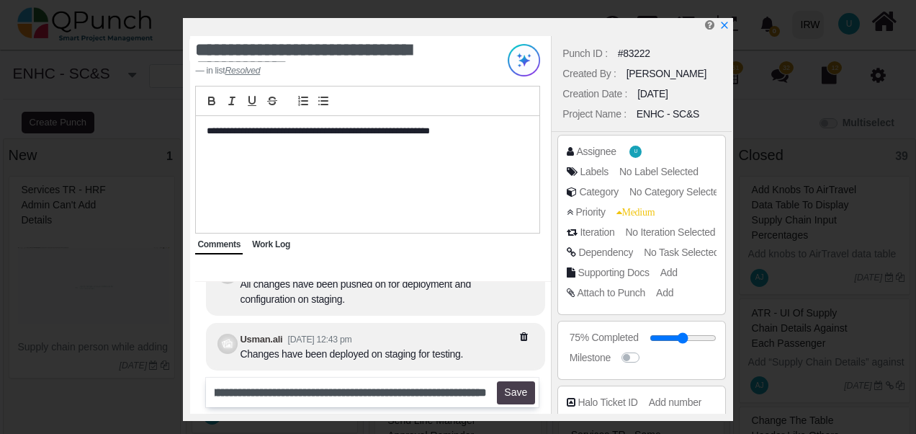
click at [516, 399] on button "Save" at bounding box center [516, 392] width 38 height 23
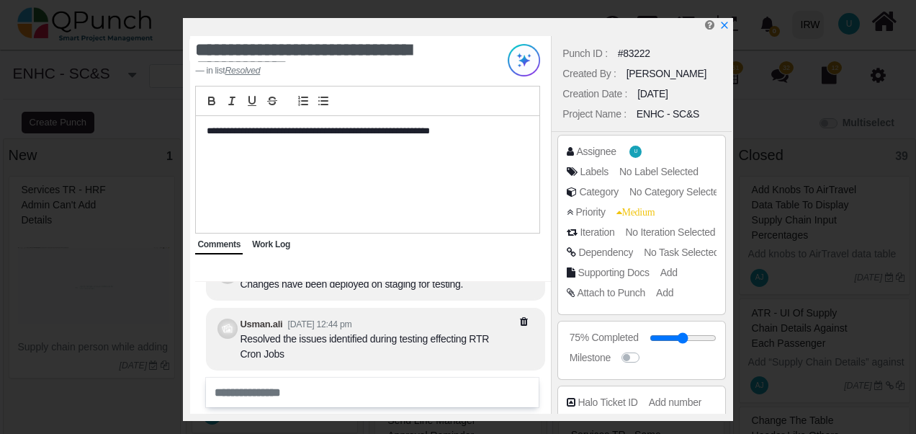
click at [270, 241] on span "Work Log" at bounding box center [271, 244] width 38 height 10
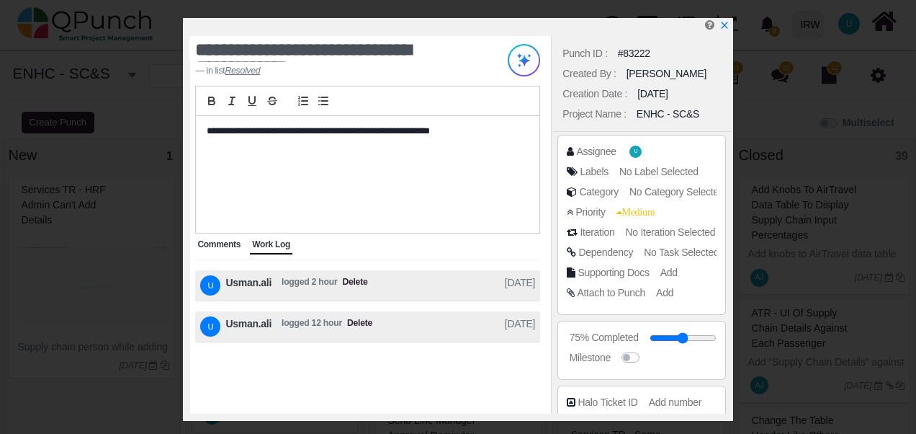
scroll to position [269, 0]
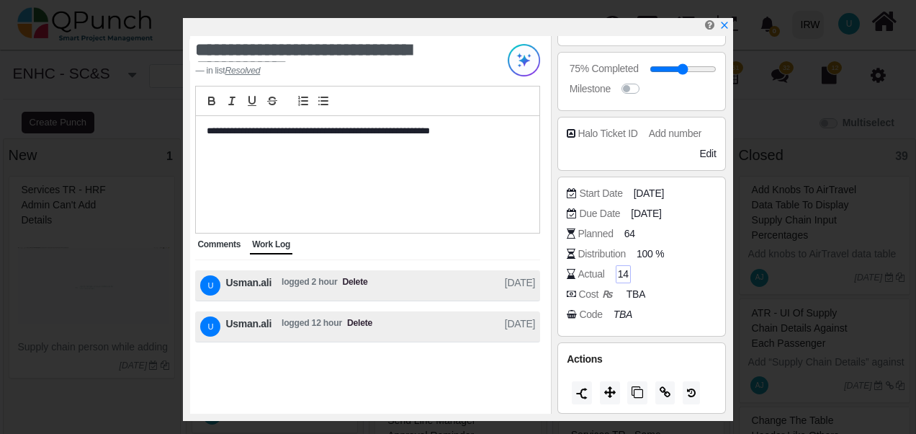
click at [619, 272] on span "14" at bounding box center [623, 273] width 11 height 15
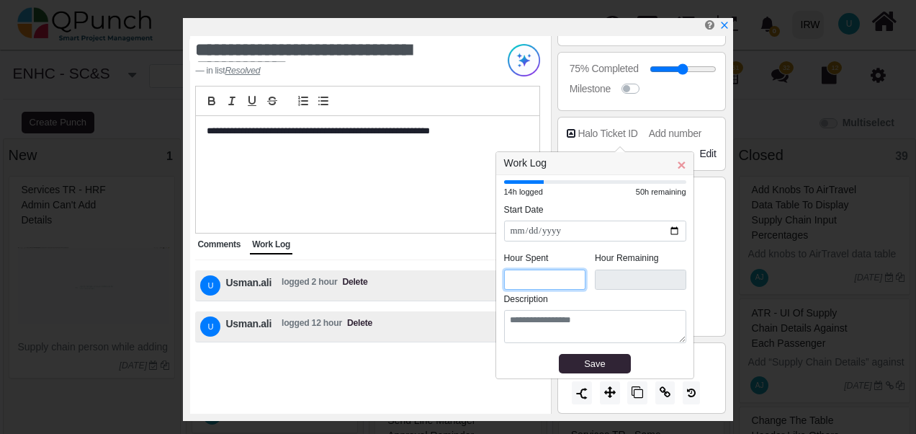
drag, startPoint x: 515, startPoint y: 286, endPoint x: 497, endPoint y: 282, distance: 18.5
click at [497, 282] on div "**********" at bounding box center [594, 276] width 197 height 203
type input "*"
type input "****"
drag, startPoint x: 521, startPoint y: 272, endPoint x: 510, endPoint y: 276, distance: 12.1
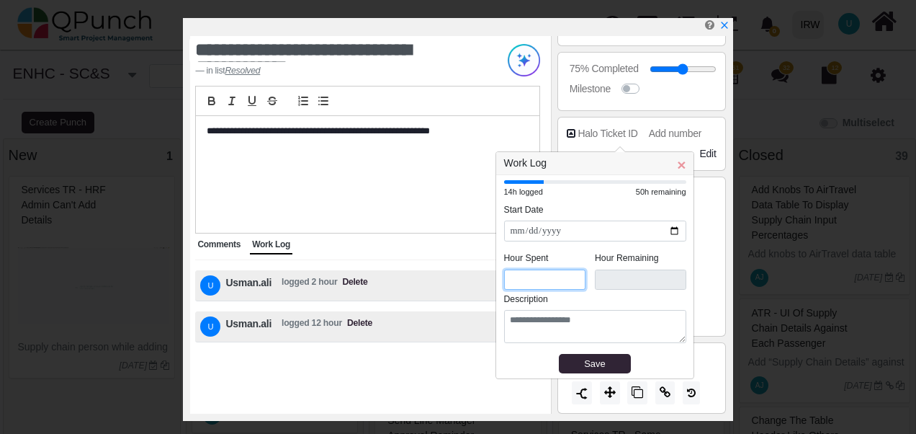
click at [510, 276] on input "*" at bounding box center [545, 279] width 82 height 21
click at [530, 282] on input "*" at bounding box center [545, 279] width 82 height 21
type input "*"
click at [611, 357] on div "Save" at bounding box center [595, 364] width 62 height 14
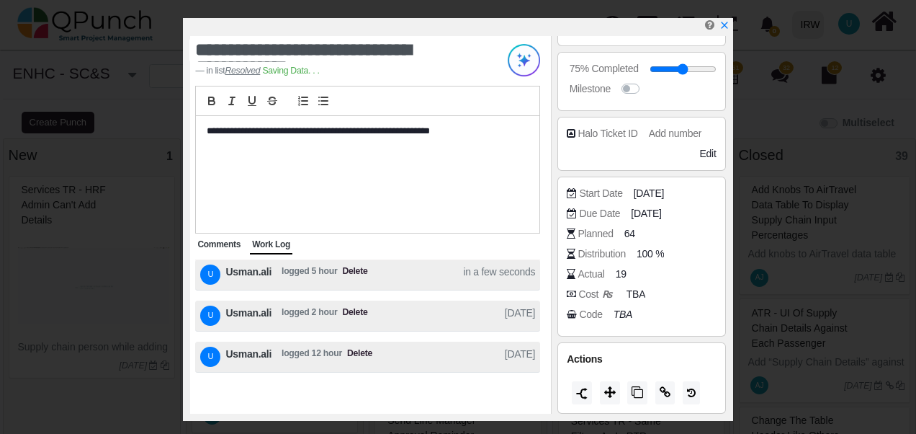
click at [205, 239] on span "Comments" at bounding box center [218, 244] width 43 height 10
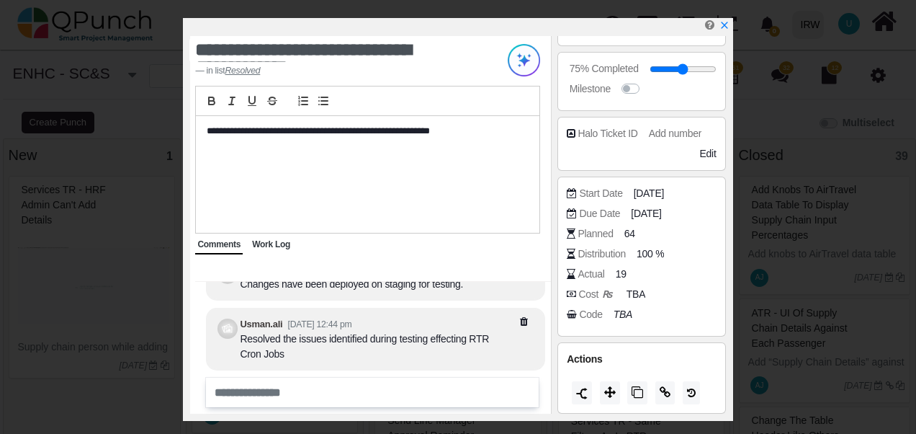
scroll to position [-230, 0]
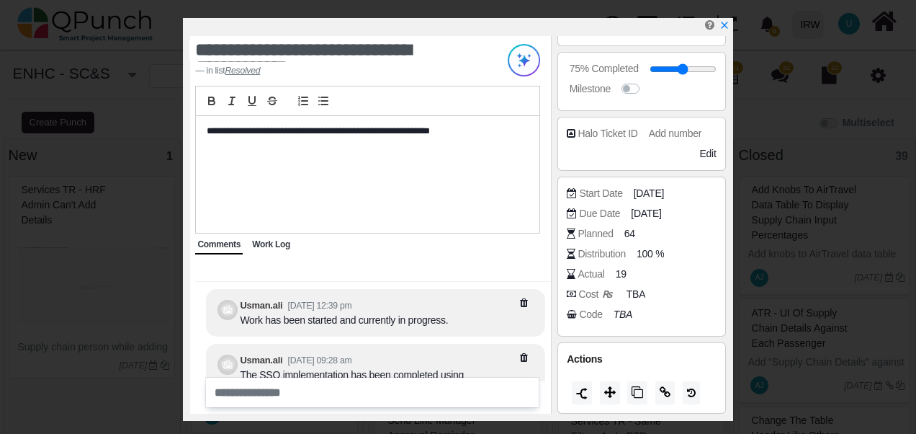
click at [250, 240] on div "Work Log" at bounding box center [271, 245] width 42 height 19
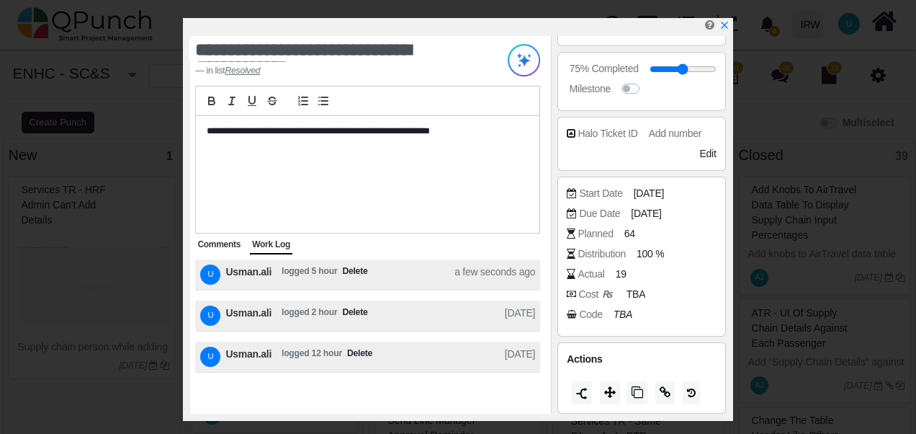
click at [220, 243] on span "Comments" at bounding box center [218, 244] width 43 height 10
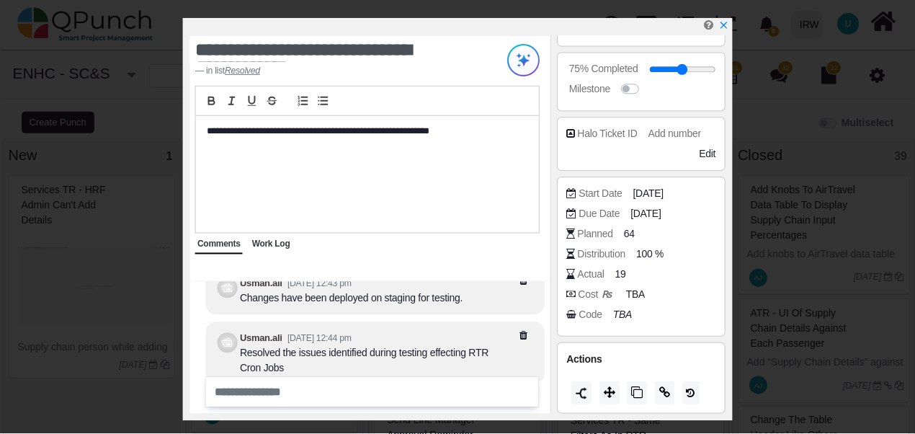
scroll to position [0, 0]
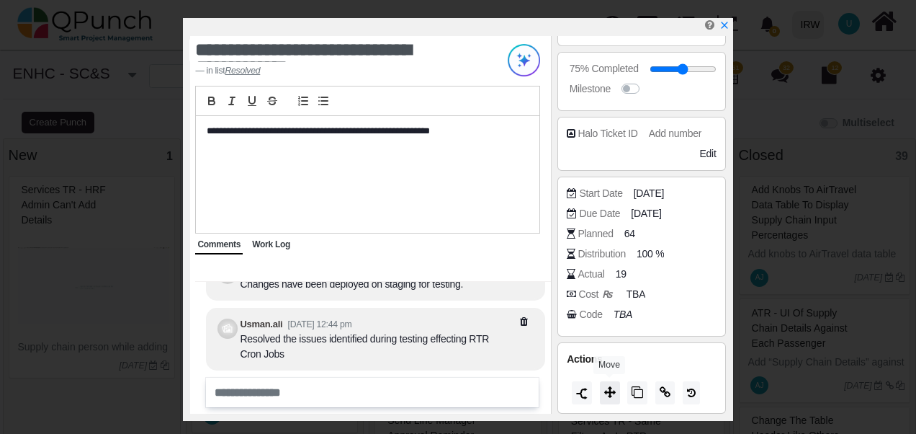
click at [605, 398] on button at bounding box center [610, 392] width 20 height 23
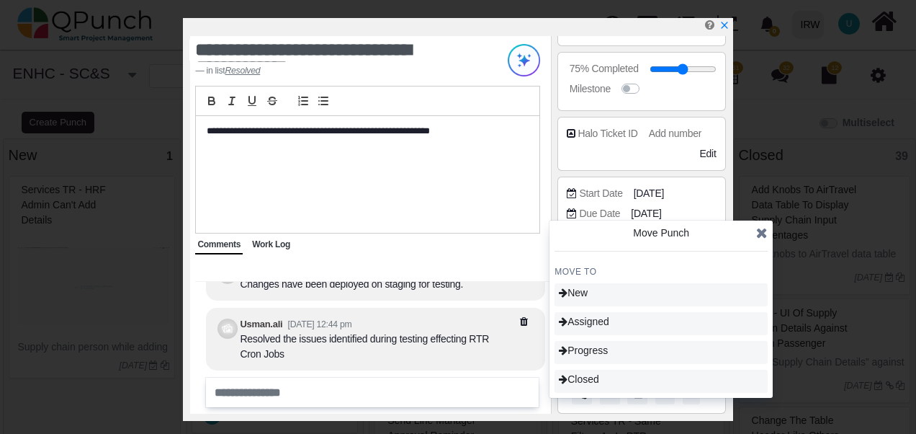
click at [763, 236] on icon at bounding box center [762, 232] width 12 height 14
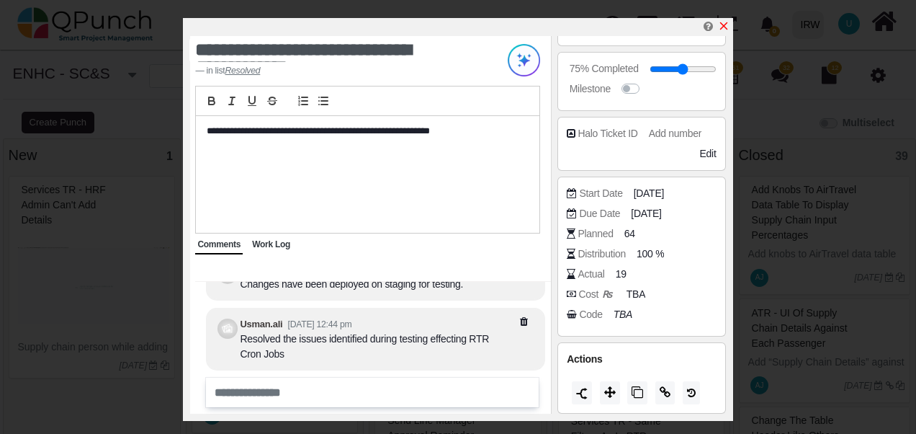
click at [722, 22] on icon "x" at bounding box center [724, 26] width 12 height 12
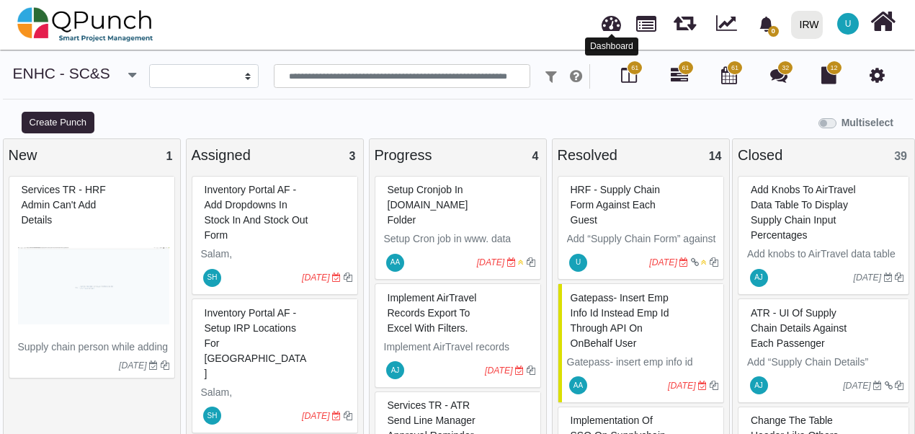
click at [611, 29] on link at bounding box center [610, 21] width 19 height 24
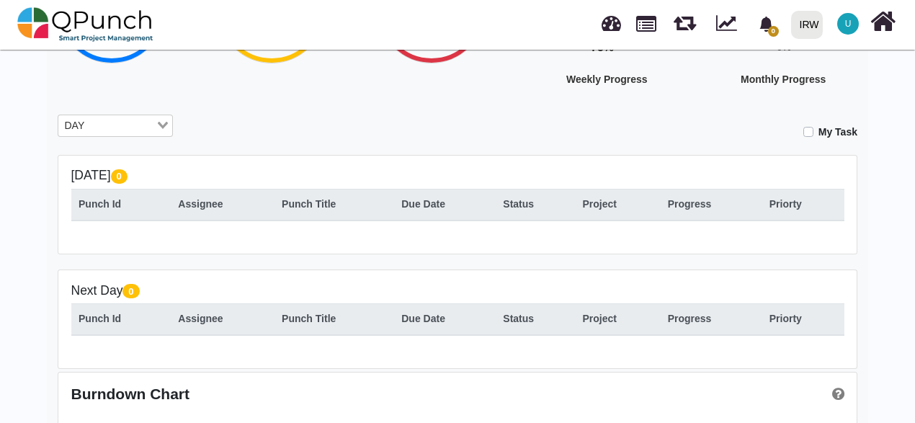
scroll to position [144, 0]
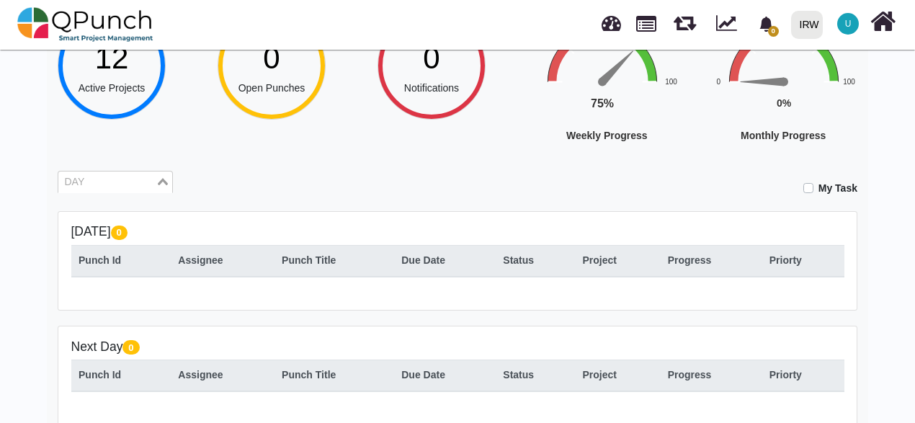
click at [118, 183] on input "Search for option" at bounding box center [107, 182] width 94 height 16
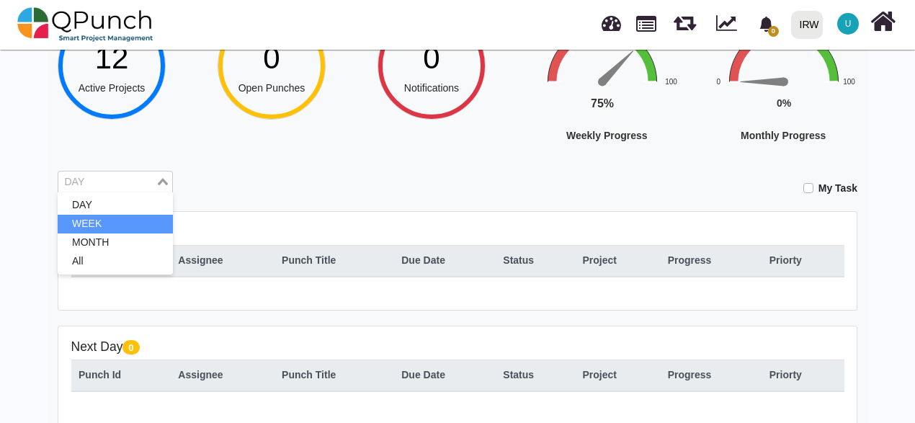
click at [105, 220] on li "WEEK" at bounding box center [115, 224] width 115 height 19
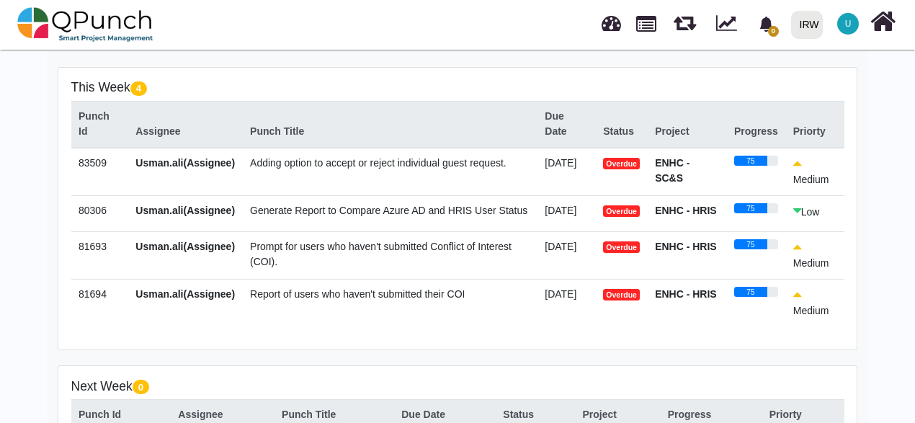
scroll to position [17, 0]
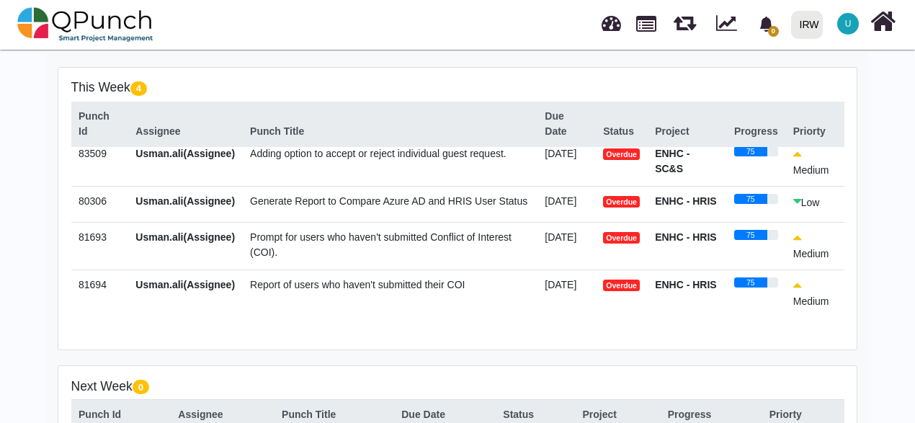
click at [347, 195] on span "Generate Report to Compare Azure AD and HRIS User Status" at bounding box center [388, 201] width 277 height 12
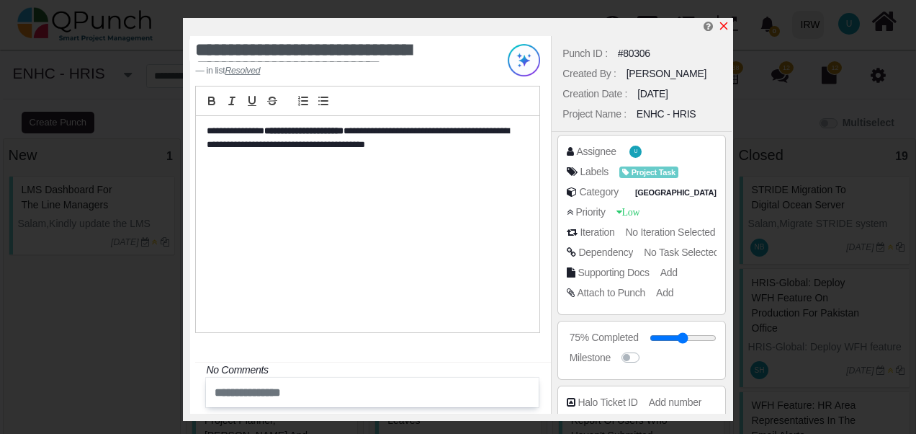
click at [725, 27] on icon "x" at bounding box center [723, 26] width 8 height 8
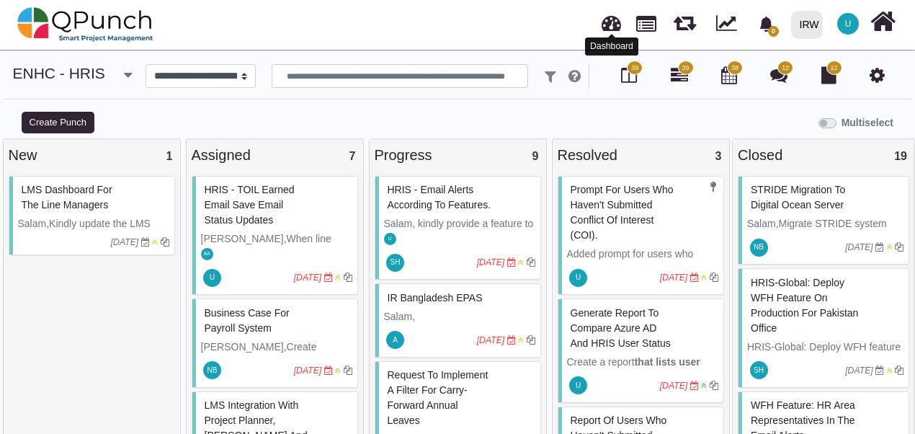
click at [611, 29] on link at bounding box center [610, 21] width 19 height 24
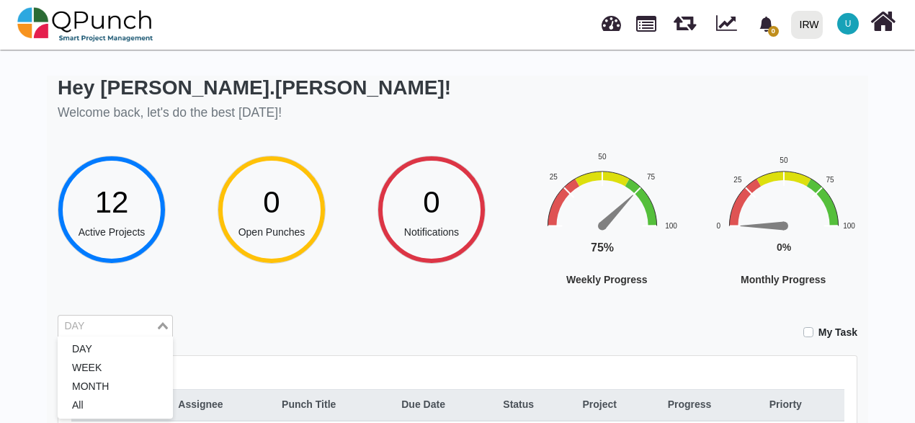
click at [121, 331] on input "Search for option" at bounding box center [107, 326] width 94 height 16
click at [333, 300] on div "Hey [PERSON_NAME].[PERSON_NAME]! Welcome back, let's do the best [DATE]! 12 Act…" at bounding box center [457, 394] width 799 height 636
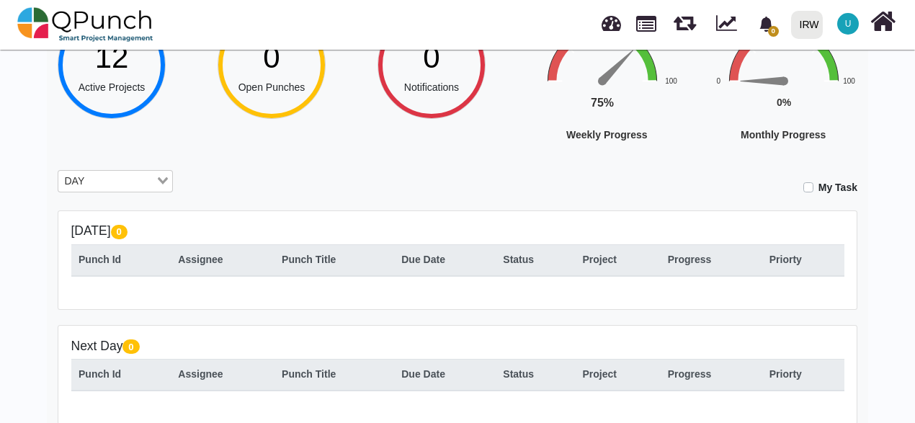
scroll to position [144, 0]
click at [128, 184] on input "Search for option" at bounding box center [121, 182] width 65 height 16
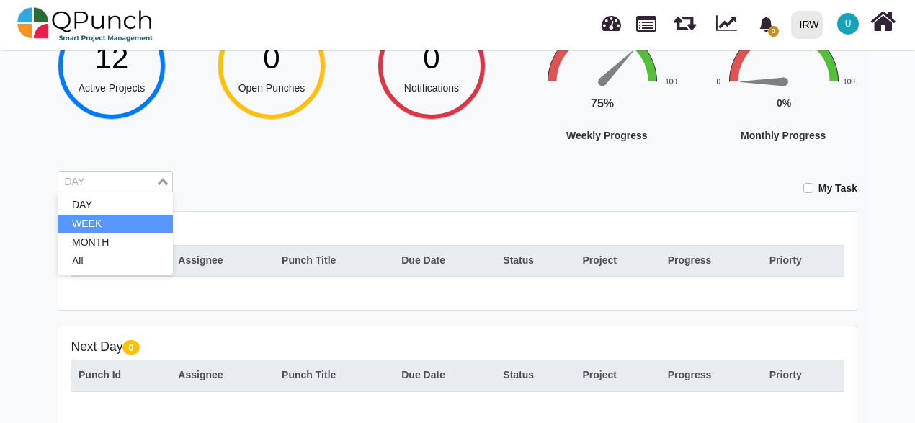
click at [127, 225] on li "WEEK" at bounding box center [115, 224] width 115 height 19
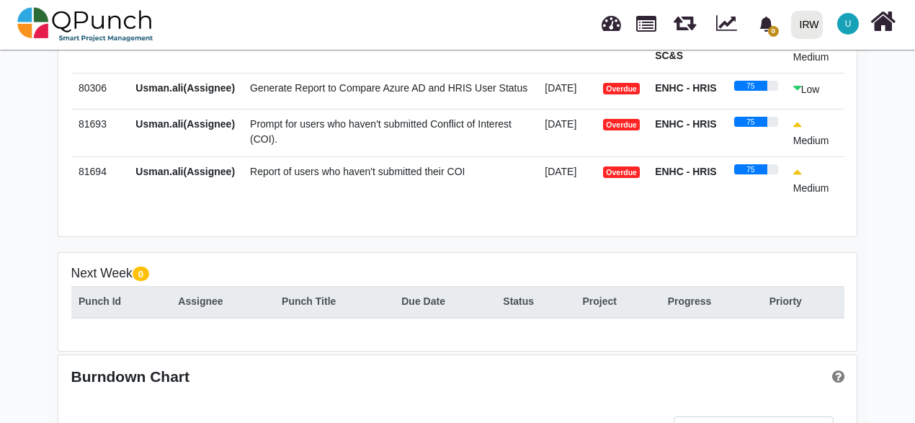
scroll to position [472, 0]
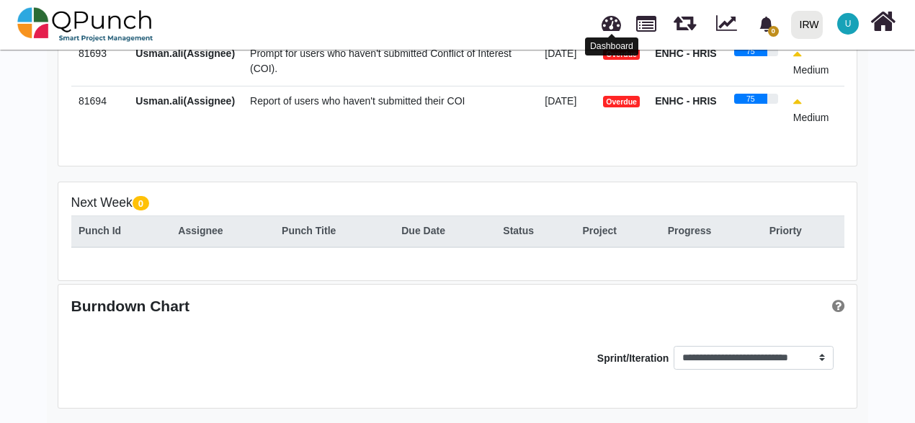
click at [614, 30] on link at bounding box center [610, 21] width 19 height 24
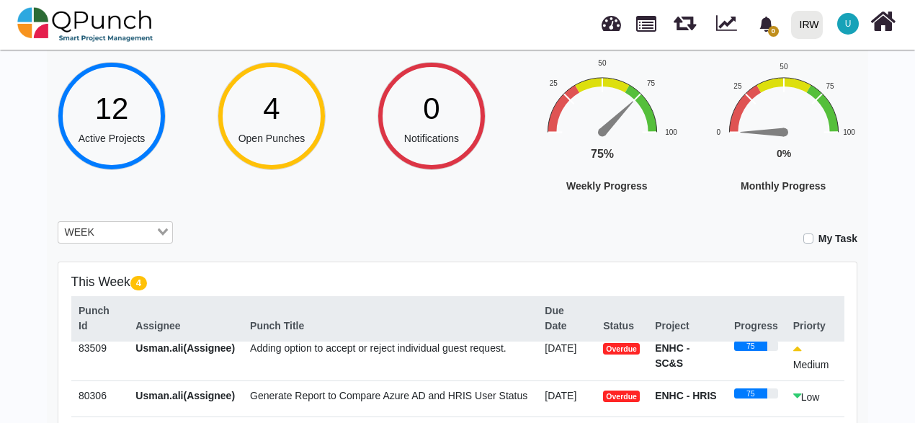
scroll to position [0, 0]
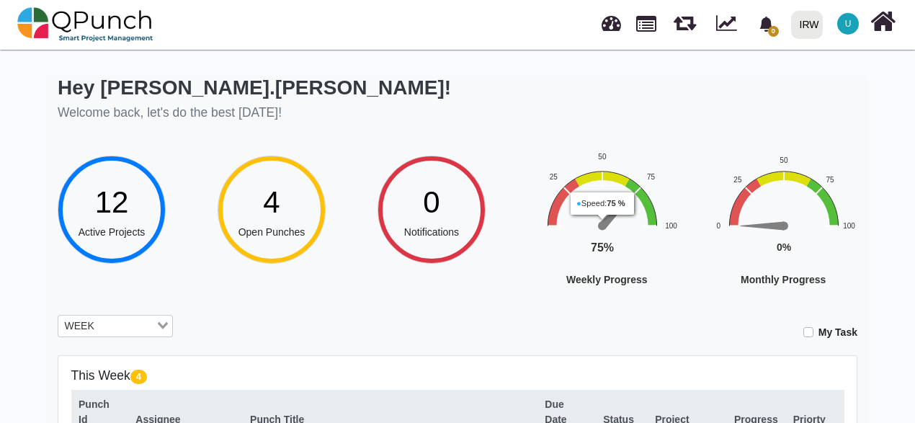
click at [677, 311] on rect "Interactive chart" at bounding box center [648, 240] width 223 height 179
click at [141, 321] on input "Search for option" at bounding box center [126, 326] width 55 height 16
